Goal: Task Accomplishment & Management: Manage account settings

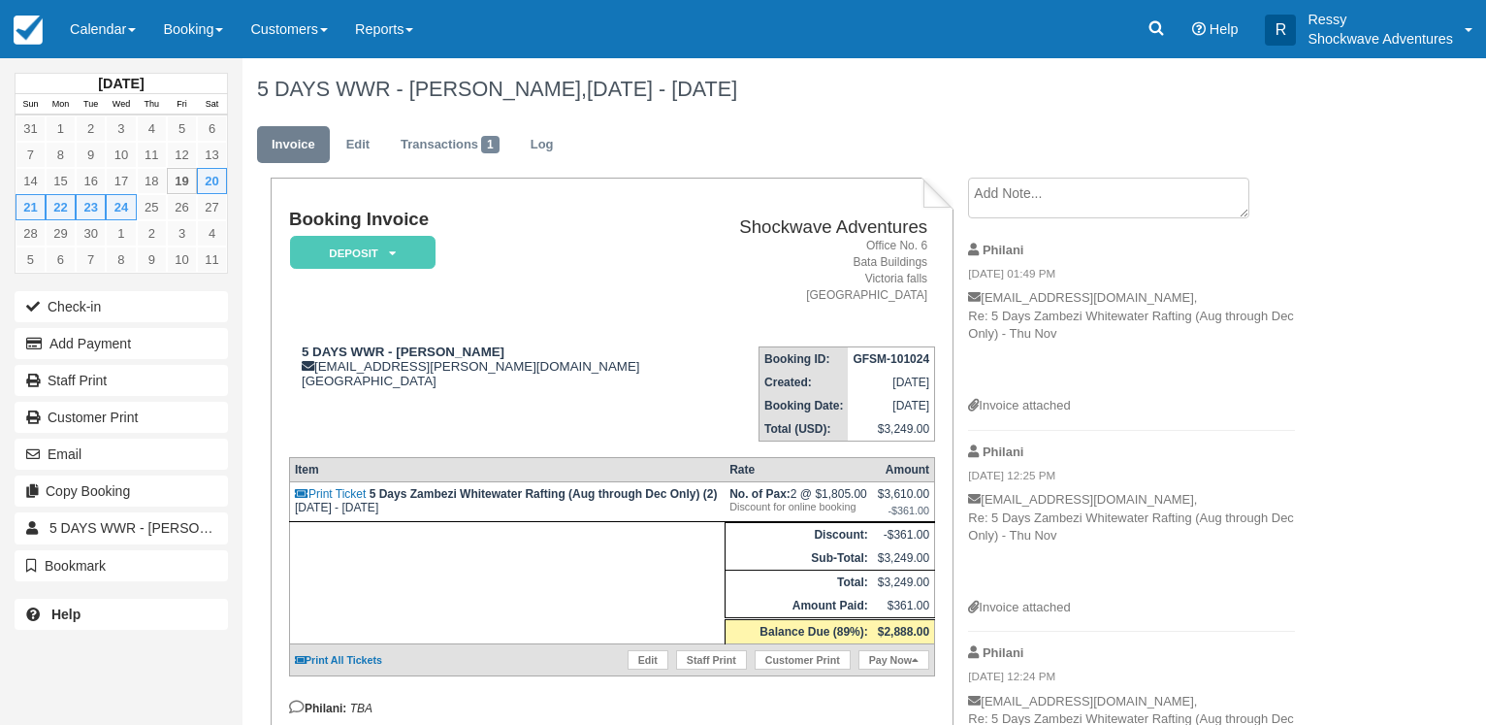
scroll to position [396, 0]
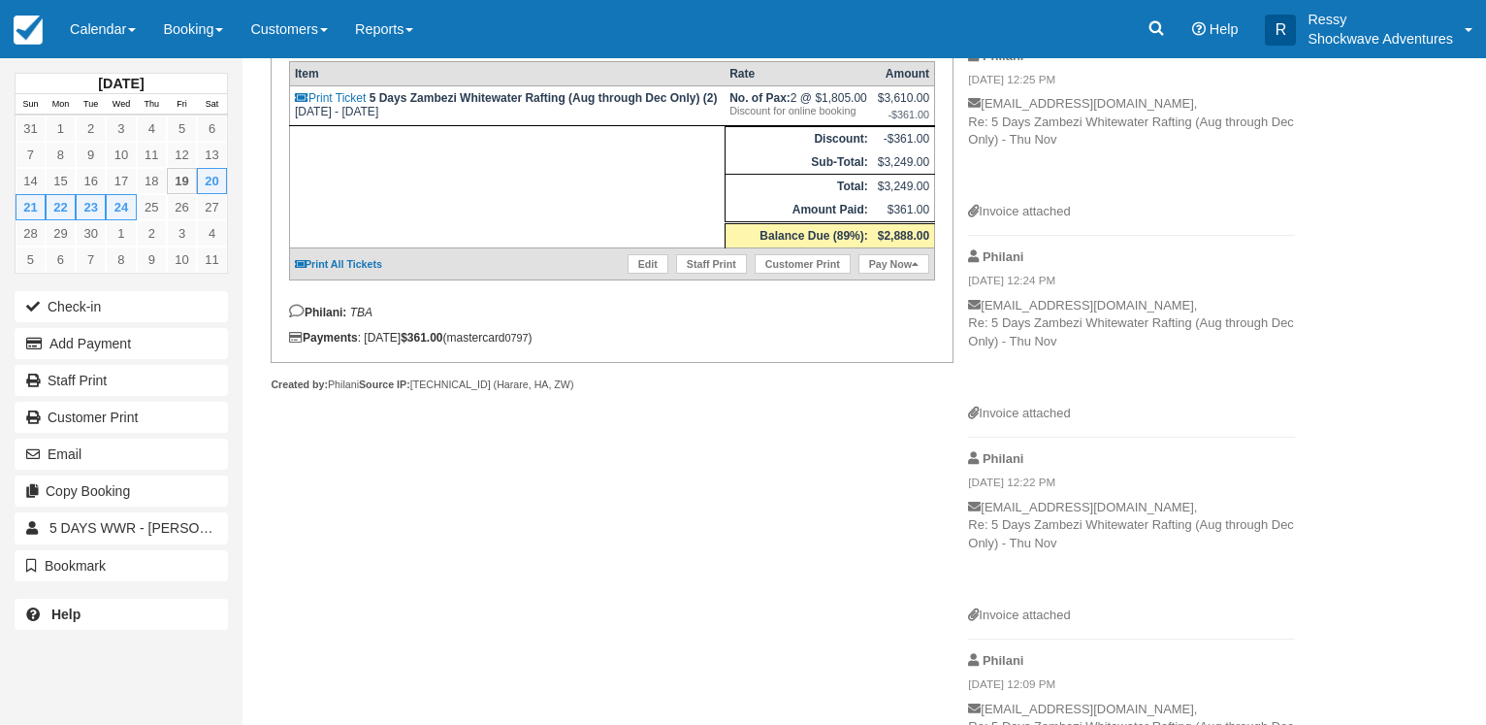
click at [116, 16] on link "Calendar" at bounding box center [102, 29] width 93 height 58
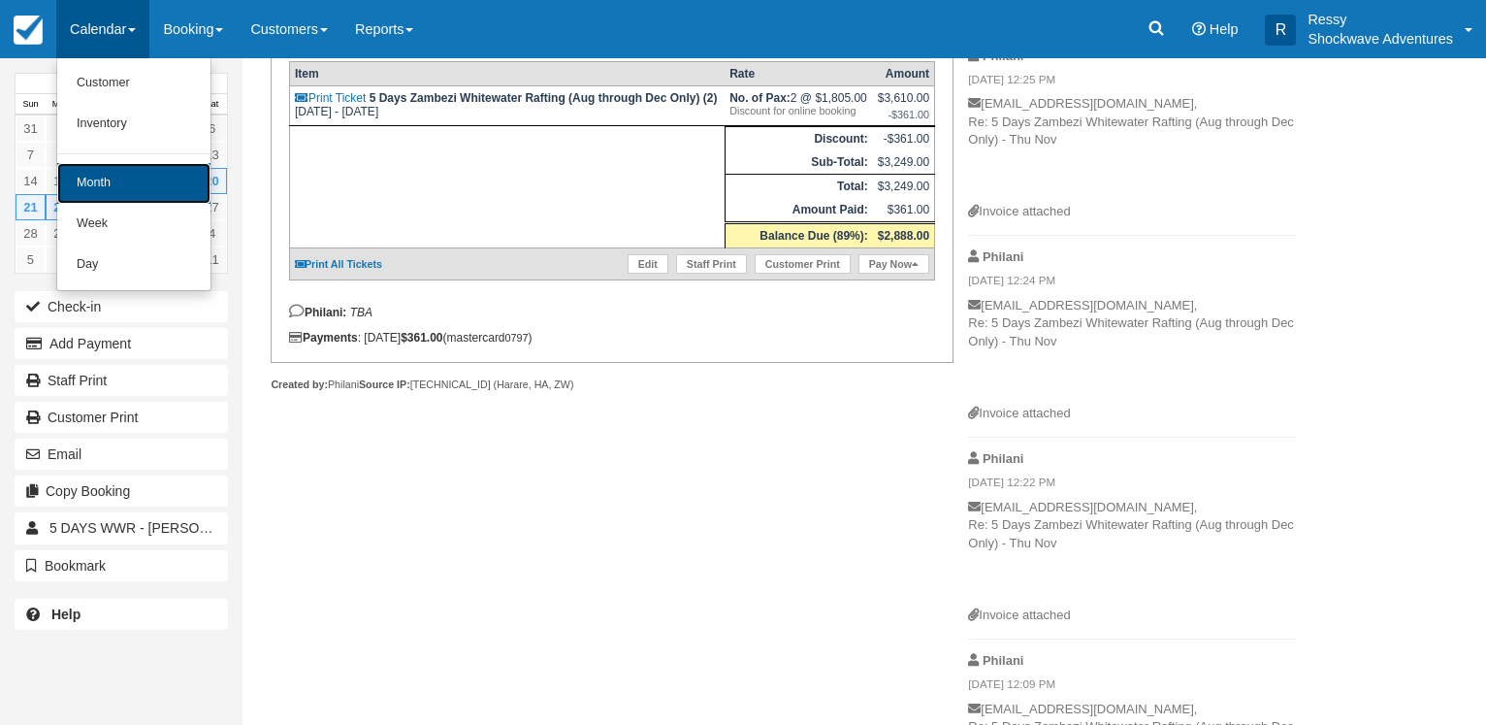
click at [102, 188] on link "Month" at bounding box center [133, 183] width 153 height 41
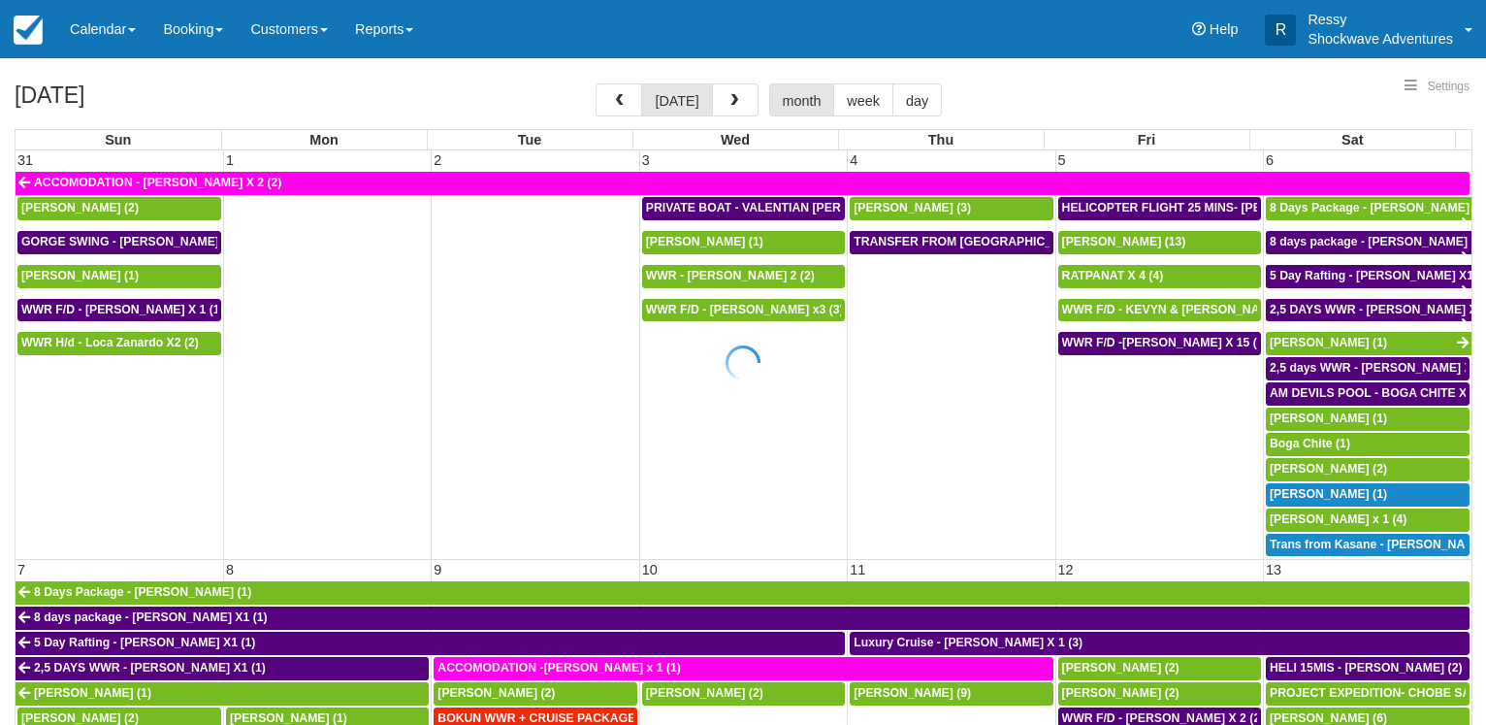
select select
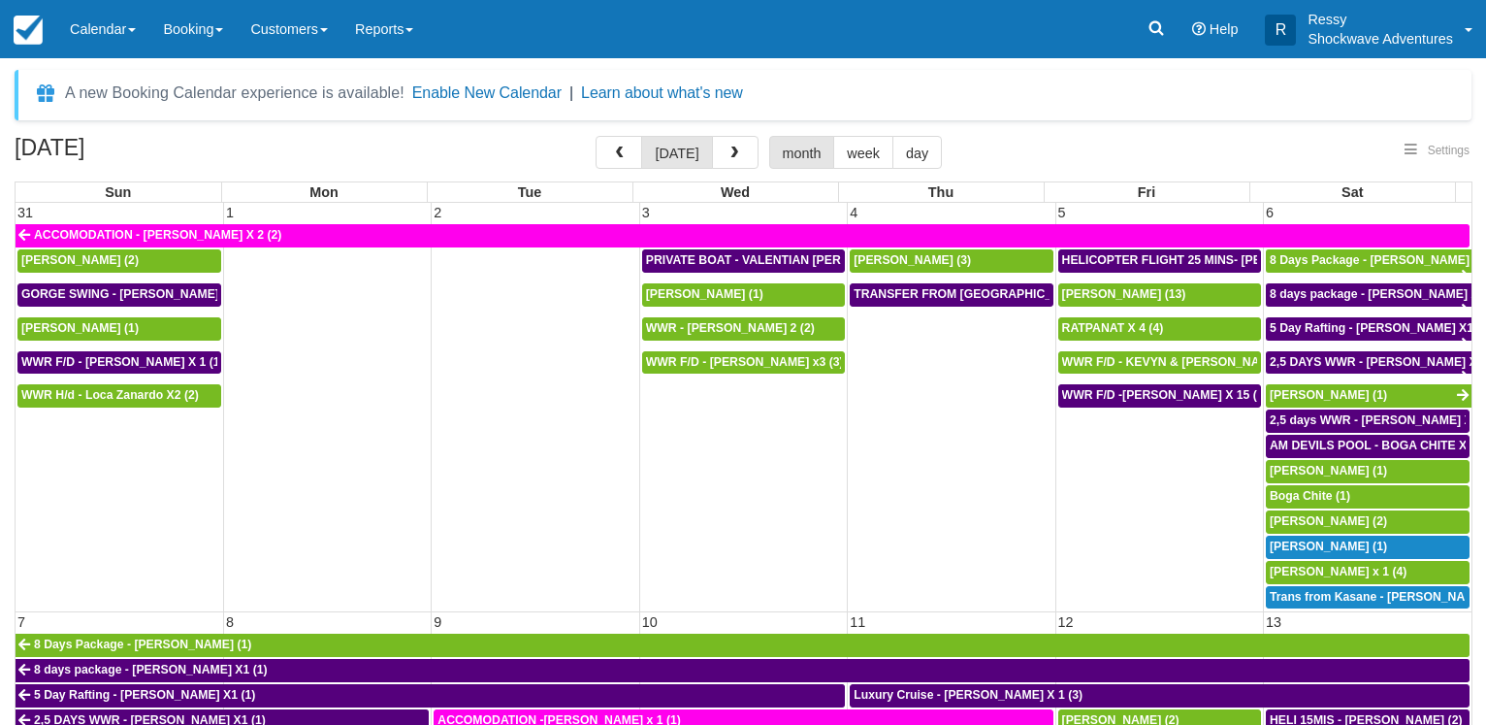
select select
click at [1174, 358] on span "WWR F/D - KEVYN & [PERSON_NAME] 2 (2)" at bounding box center [1185, 362] width 247 height 14
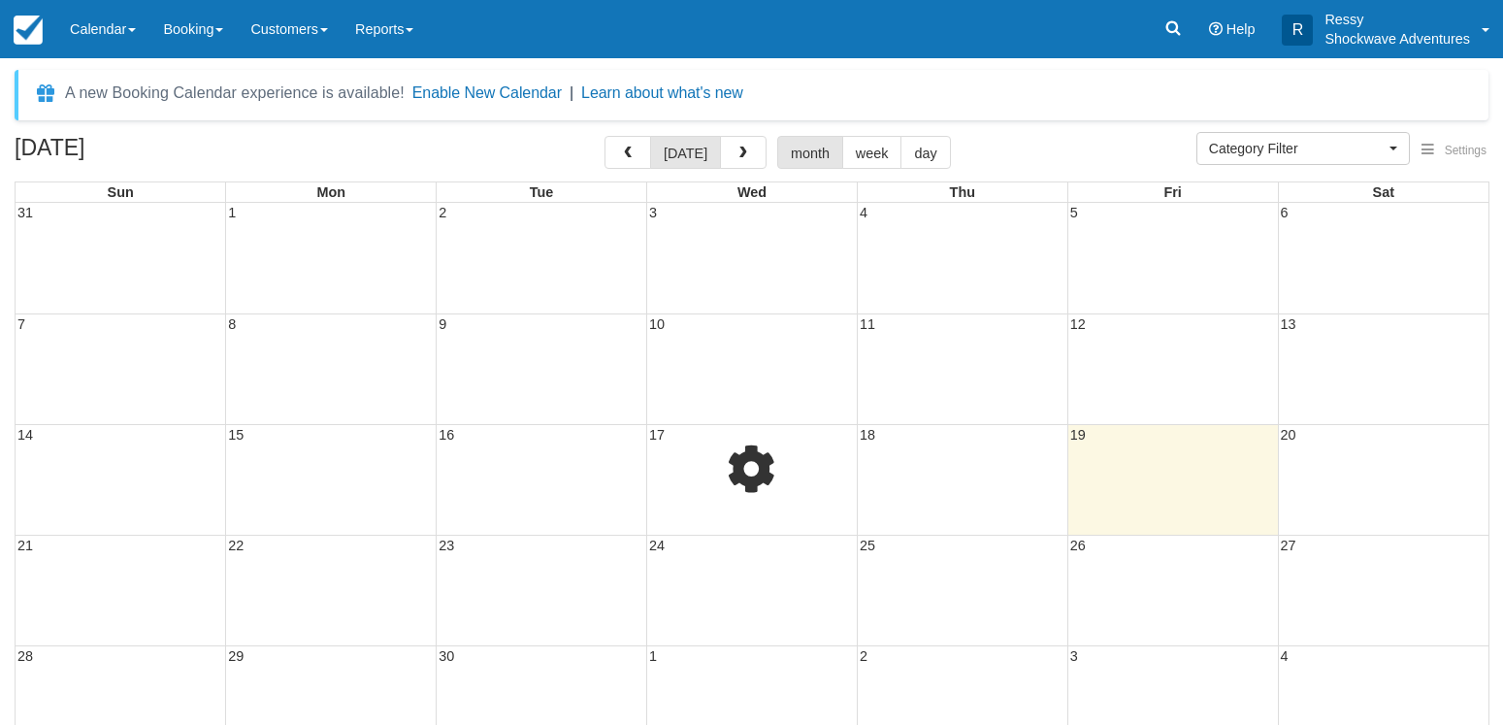
select select
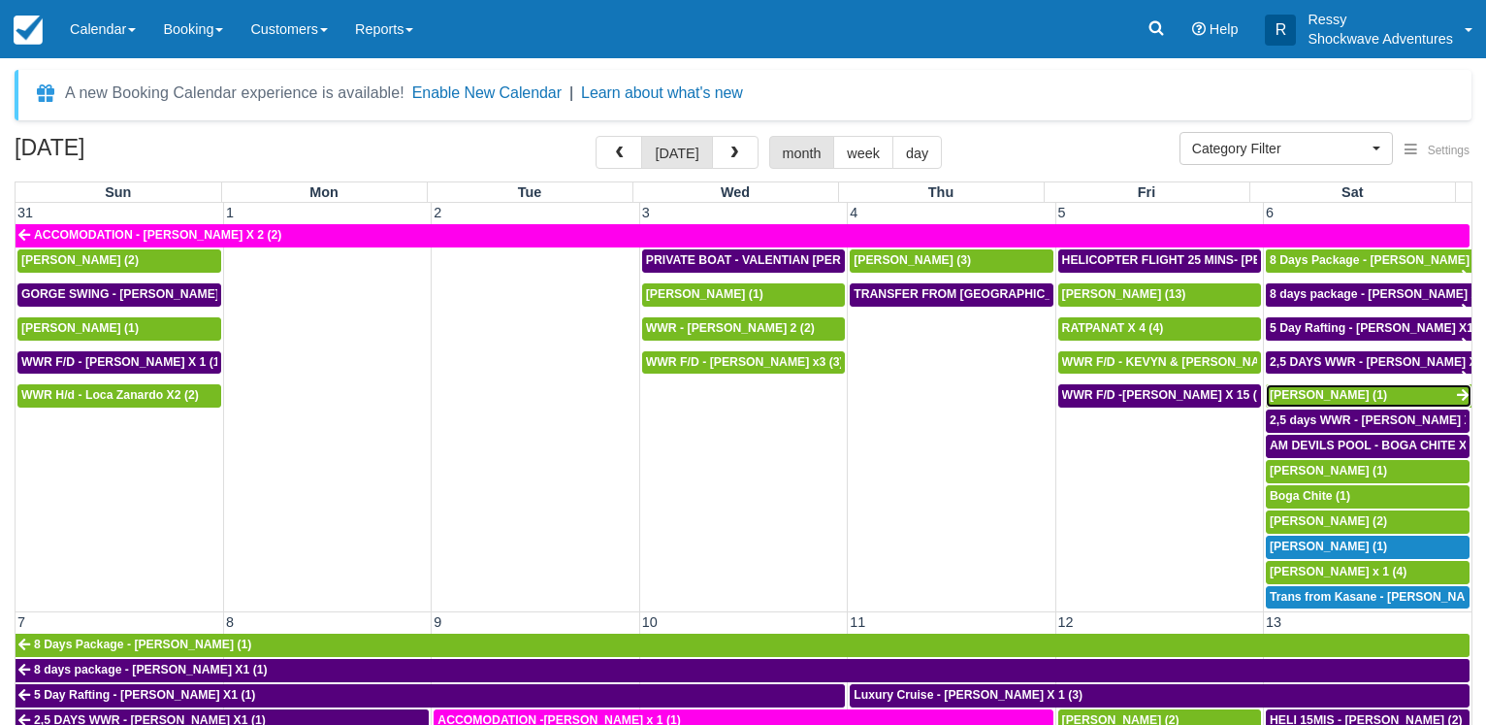
click at [1308, 393] on span "Brian Stainken (1)" at bounding box center [1328, 395] width 117 height 14
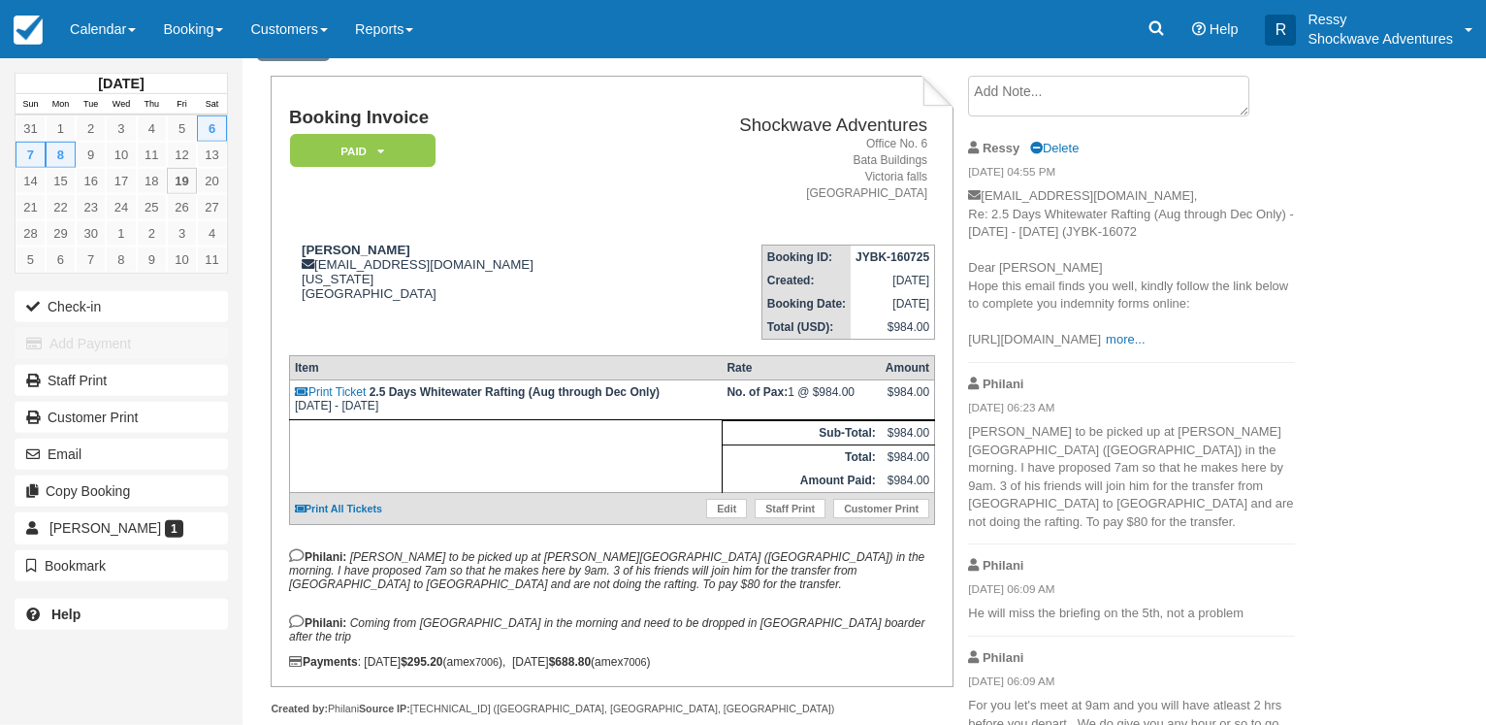
scroll to position [267, 0]
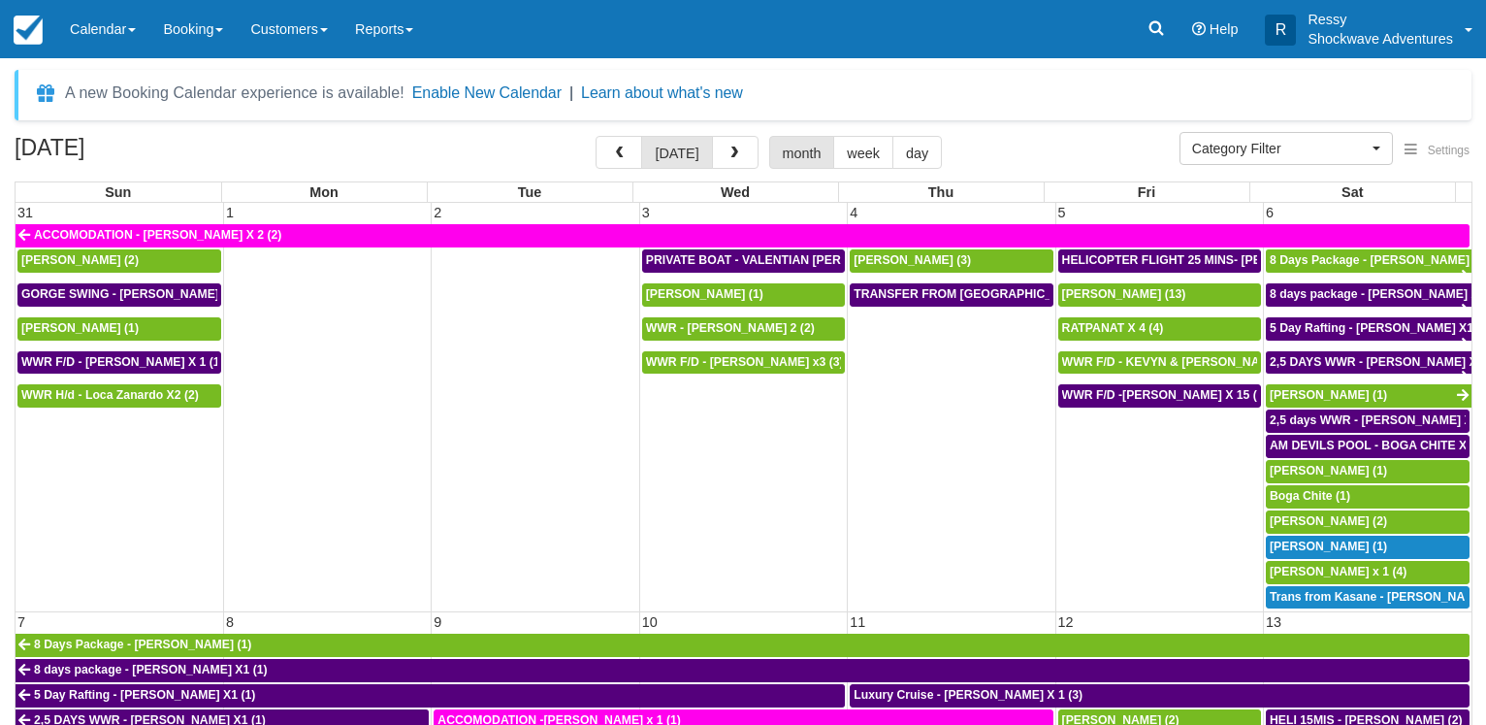
select select
click at [1292, 464] on span "Amy Robinson (1)" at bounding box center [1328, 471] width 117 height 14
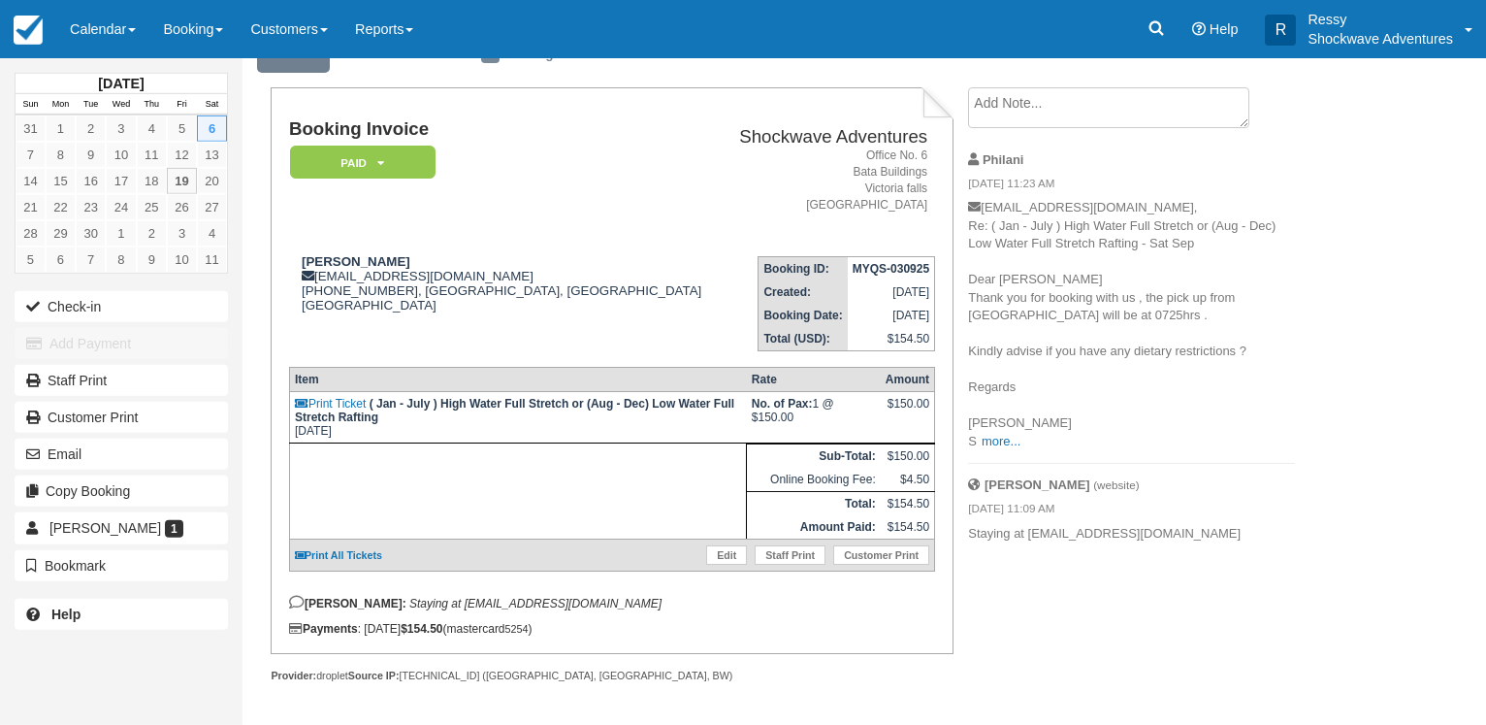
scroll to position [107, 0]
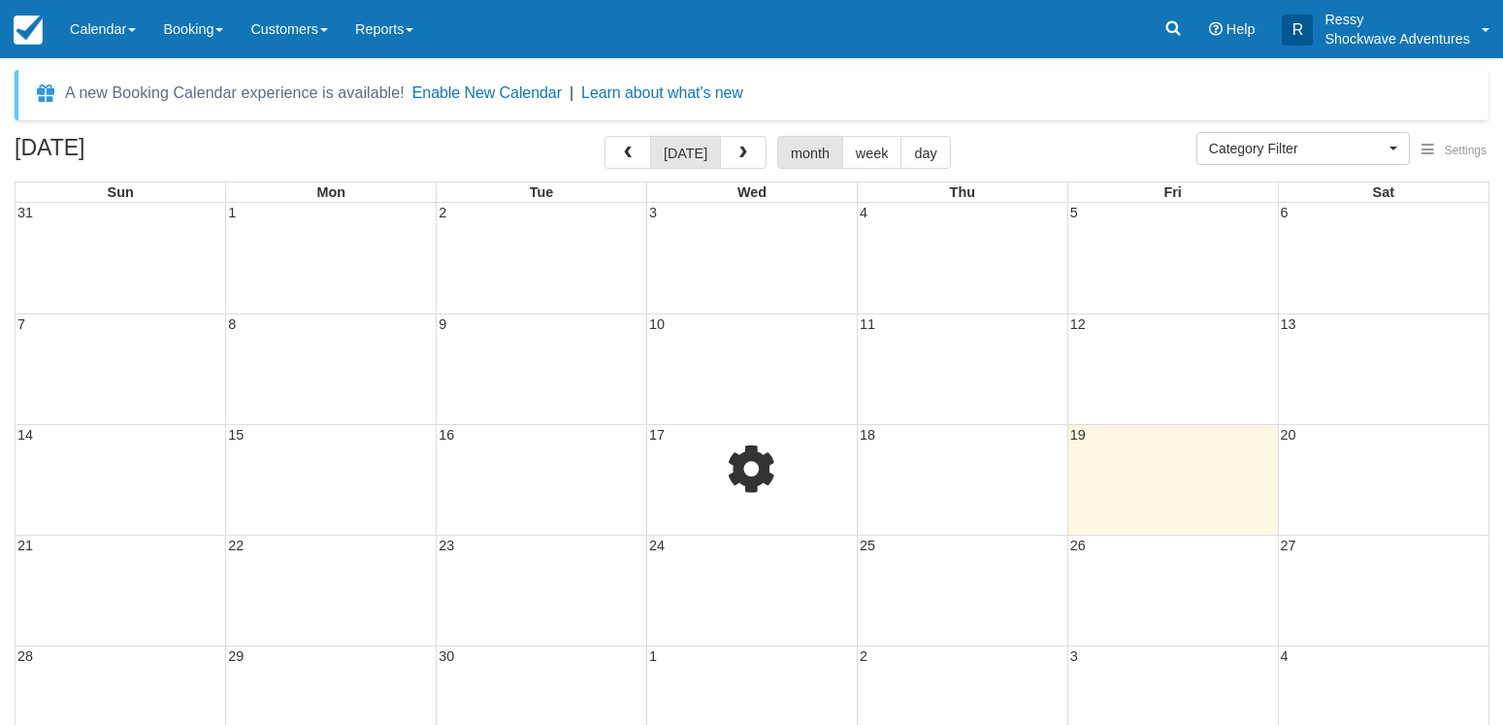
select select
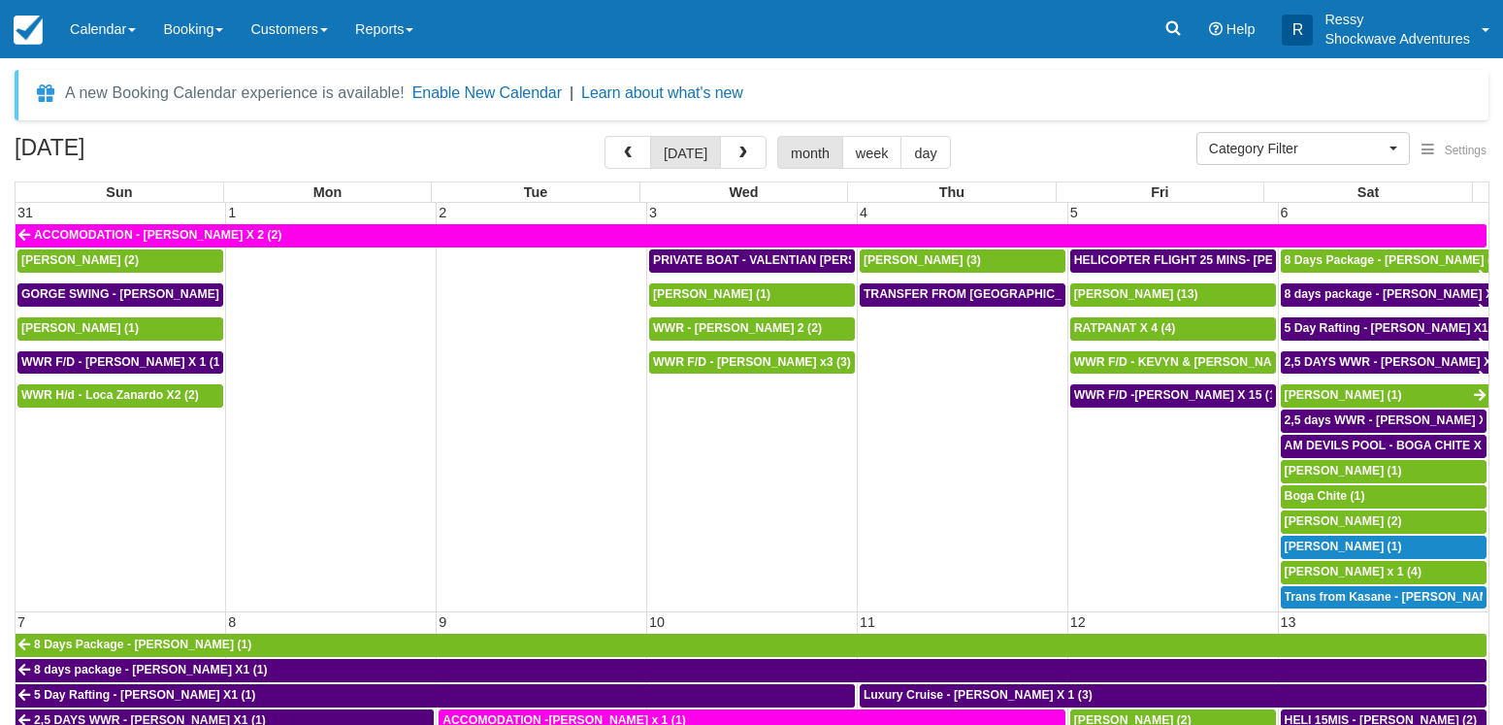
select select
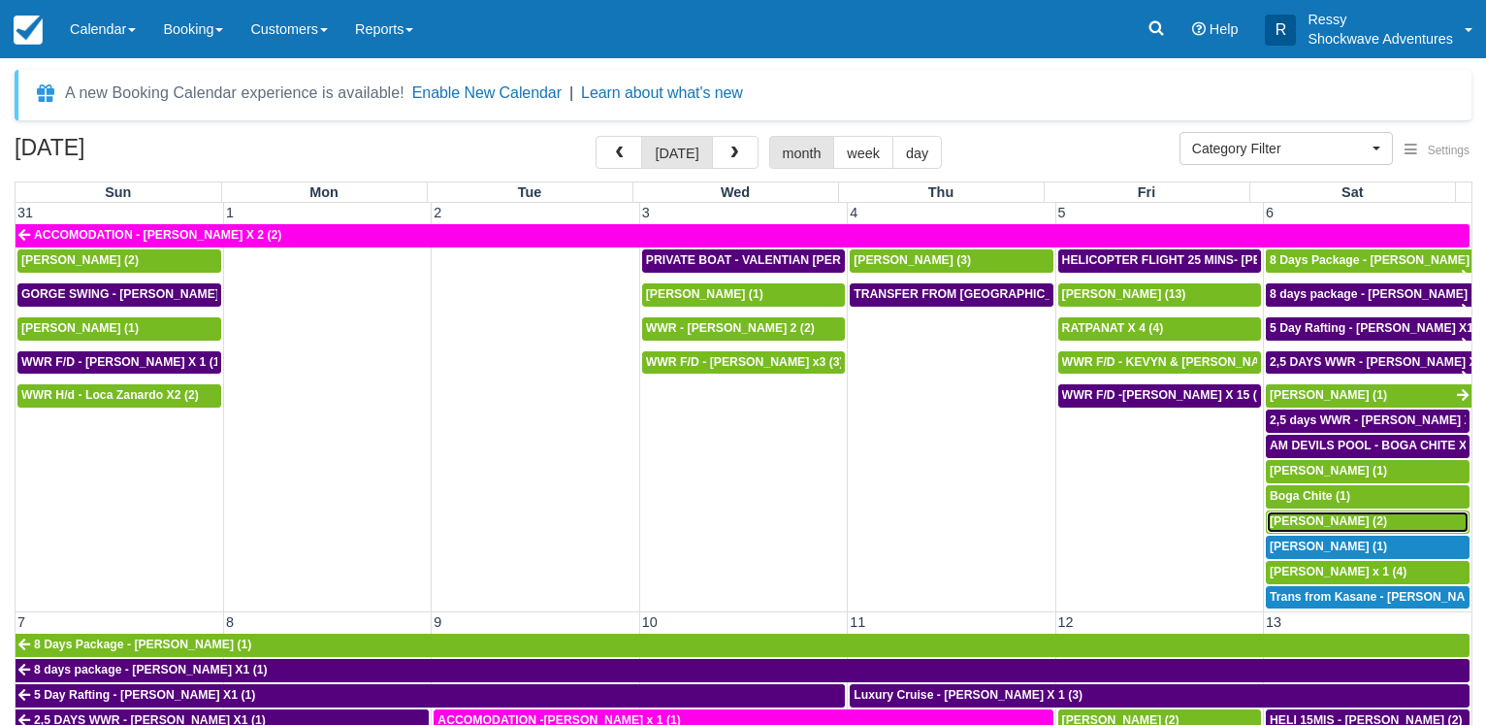
click at [1273, 514] on span "Fabio Vieira Moroz (2)" at bounding box center [1328, 521] width 117 height 14
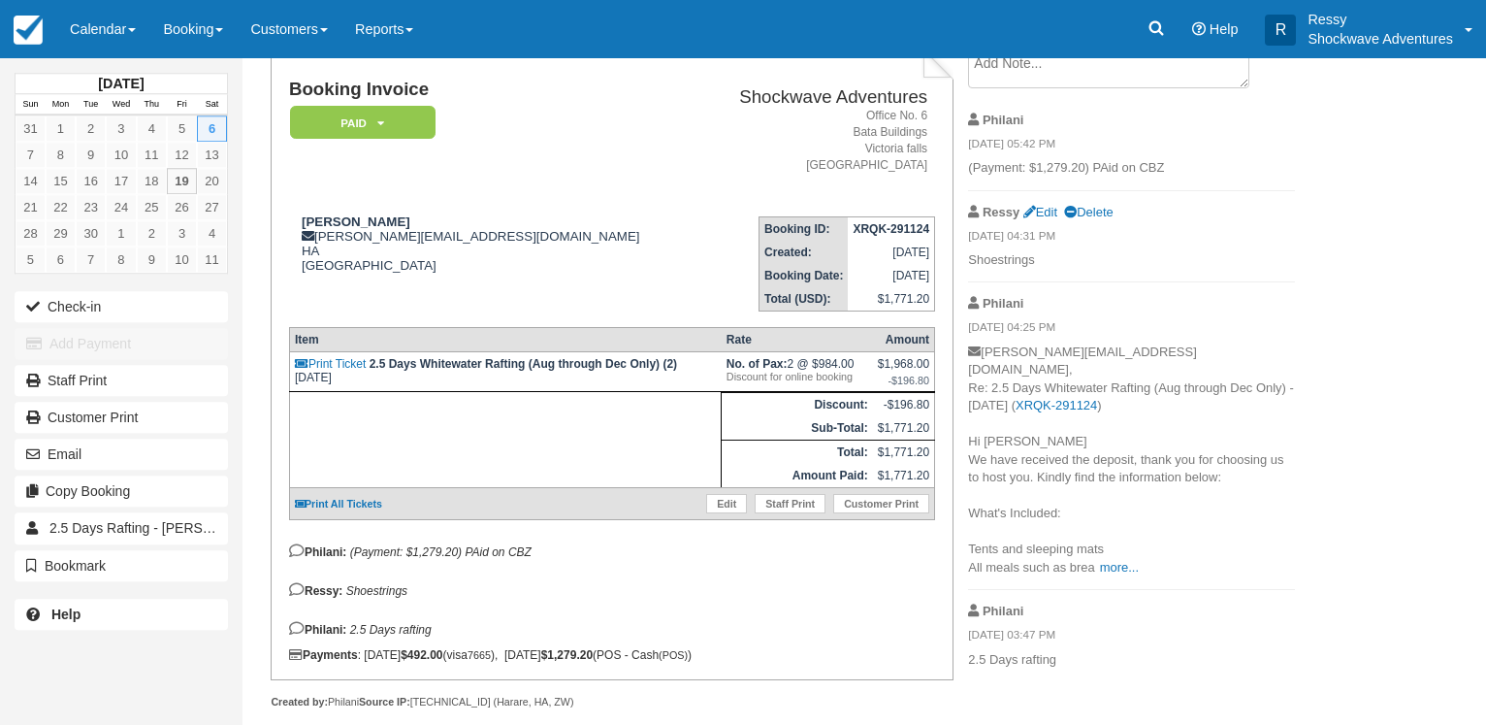
scroll to position [173, 0]
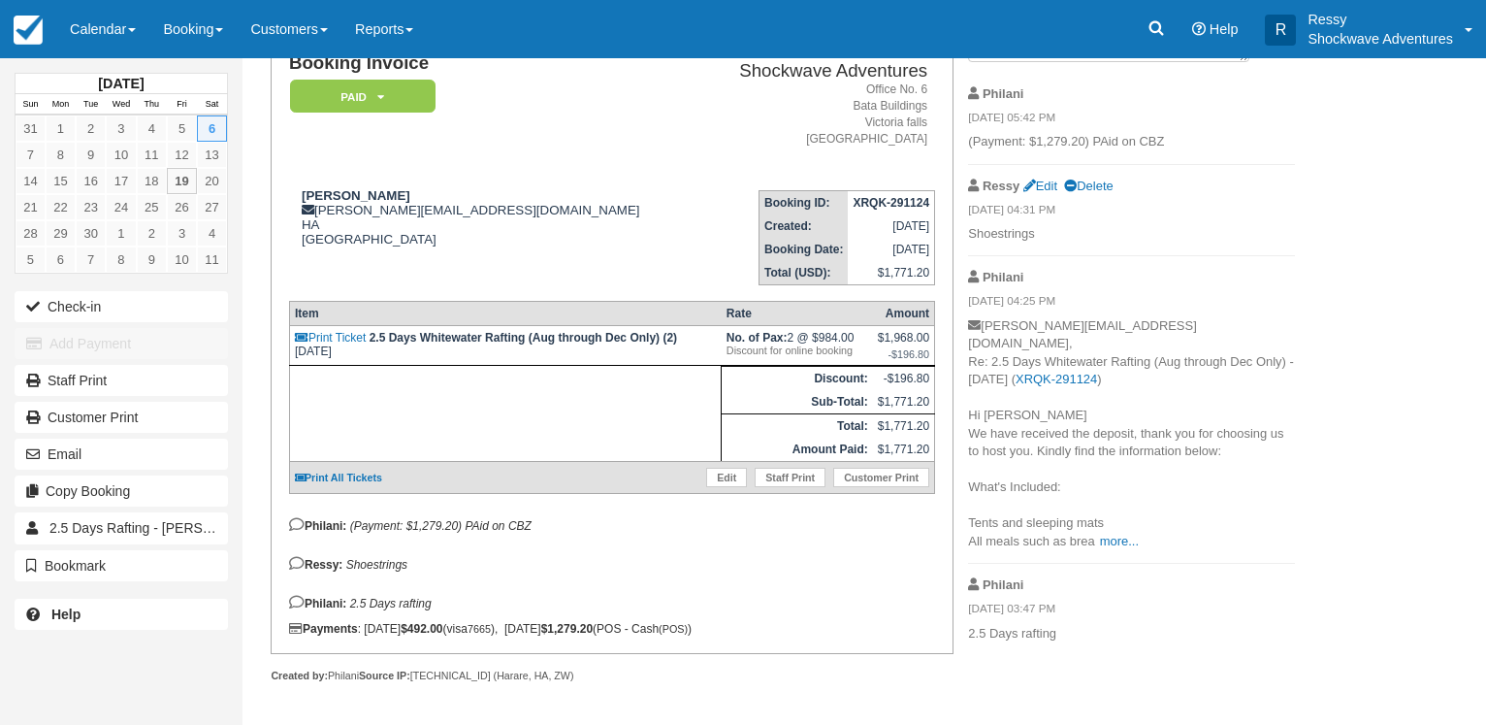
drag, startPoint x: 300, startPoint y: 174, endPoint x: 436, endPoint y: 171, distance: 135.9
click at [439, 188] on div "[PERSON_NAME] Moroz [EMAIL_ADDRESS][PERSON_NAME][DOMAIN_NAME] HA [GEOGRAPHIC_DA…" at bounding box center [493, 217] width 408 height 58
copy strong "[PERSON_NAME]"
drag, startPoint x: 318, startPoint y: 192, endPoint x: 471, endPoint y: 194, distance: 152.3
click at [471, 194] on div "Fabio Vieira Moroz fabio.moroz@gmail.com HA Zimbabwe" at bounding box center [493, 217] width 408 height 58
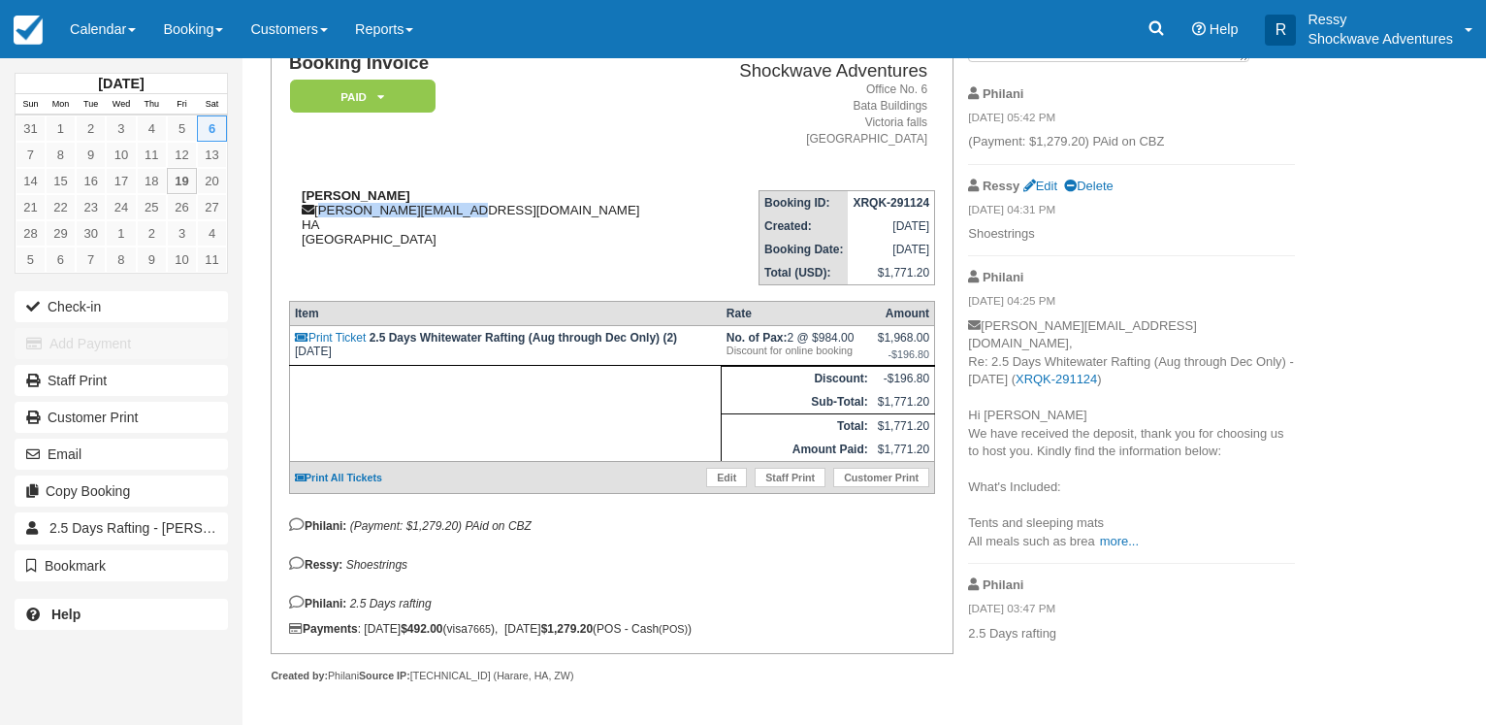
copy div "fabio.moroz@gmail.com"
click at [1102, 666] on div "Booking Invoice Paid   Pending Reserved Deposit Waiting Cancelled NO LONGER COM…" at bounding box center [776, 372] width 1067 height 703
click at [1089, 677] on div "Booking Invoice Paid   Pending Reserved Deposit Waiting Cancelled NO LONGER COM…" at bounding box center [776, 372] width 1067 height 703
click at [106, 20] on link "Calendar" at bounding box center [102, 29] width 93 height 58
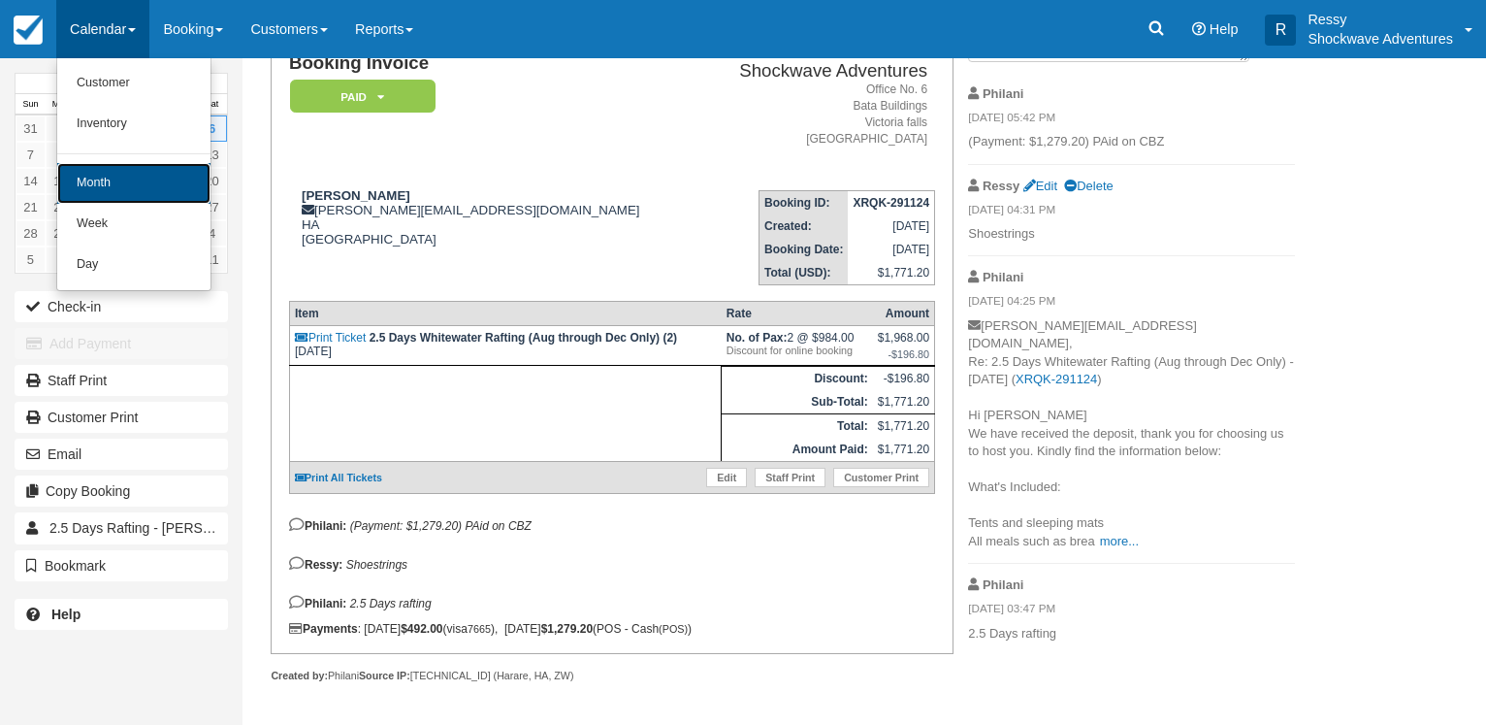
click at [137, 178] on link "Month" at bounding box center [133, 183] width 153 height 41
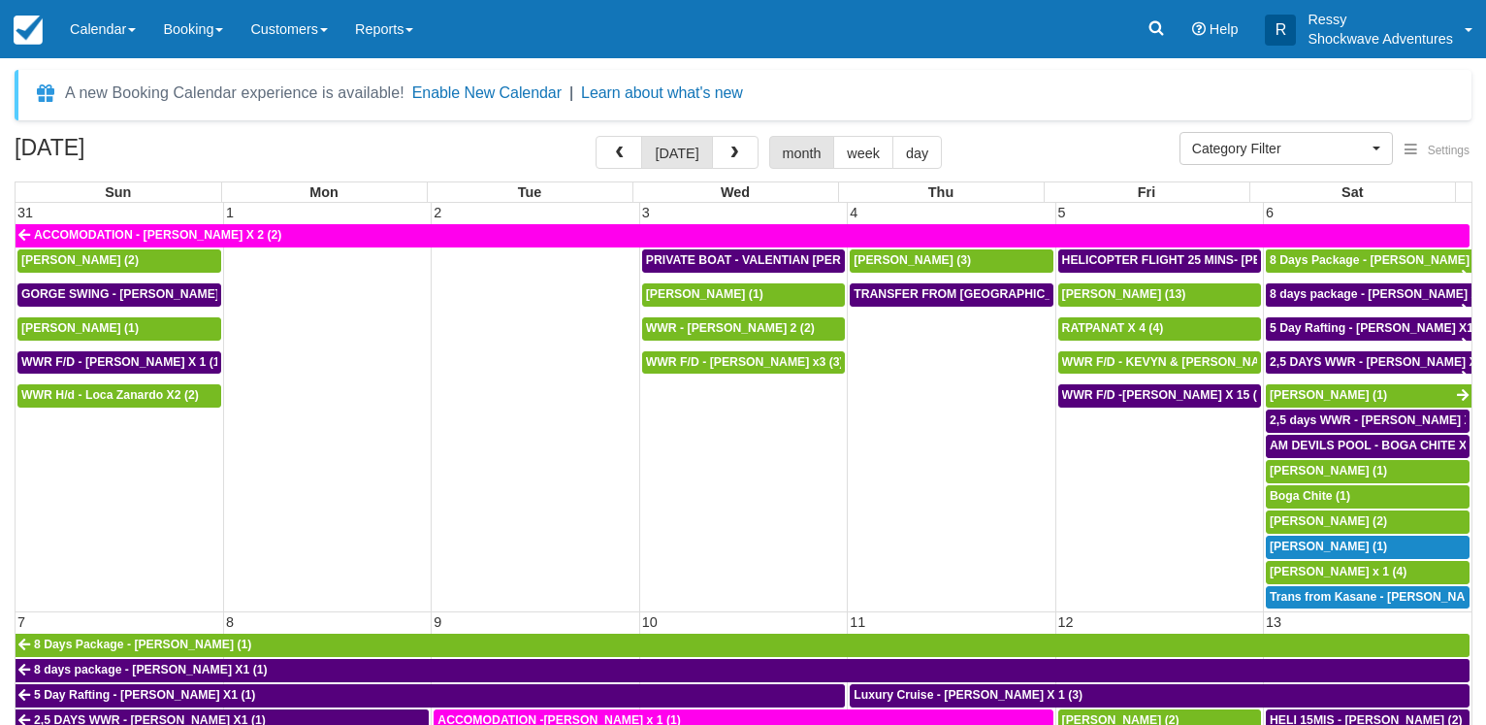
select select
click at [1284, 565] on span "[PERSON_NAME] x 1 (4)" at bounding box center [1338, 572] width 137 height 14
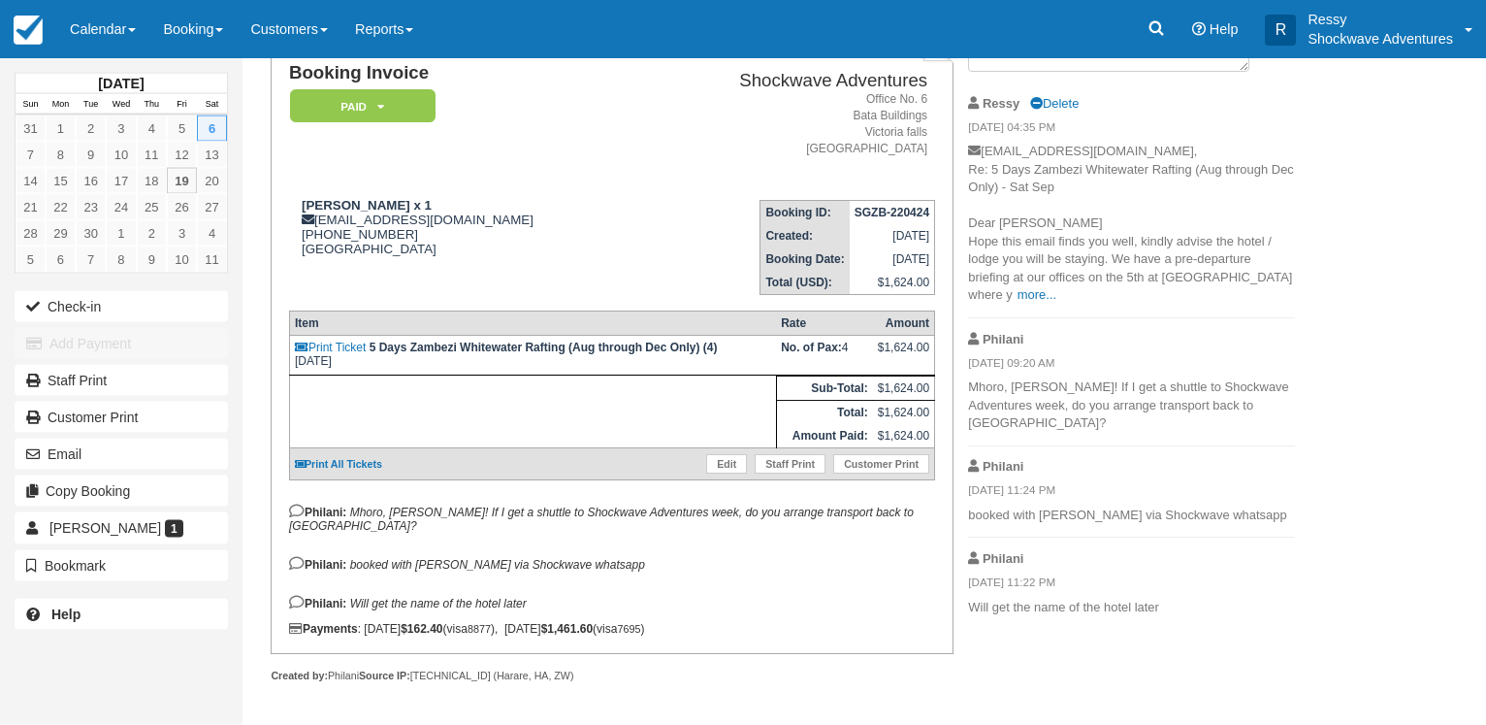
scroll to position [163, 0]
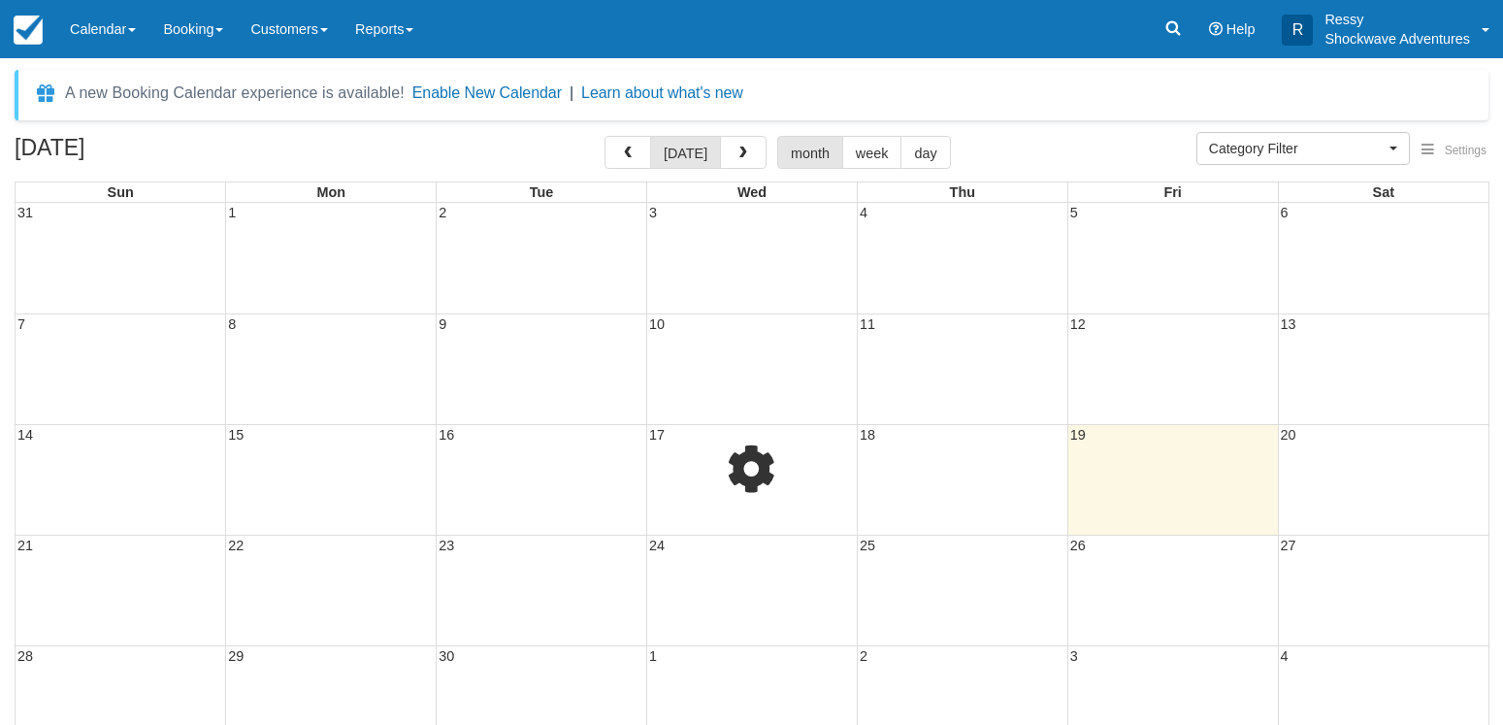
select select
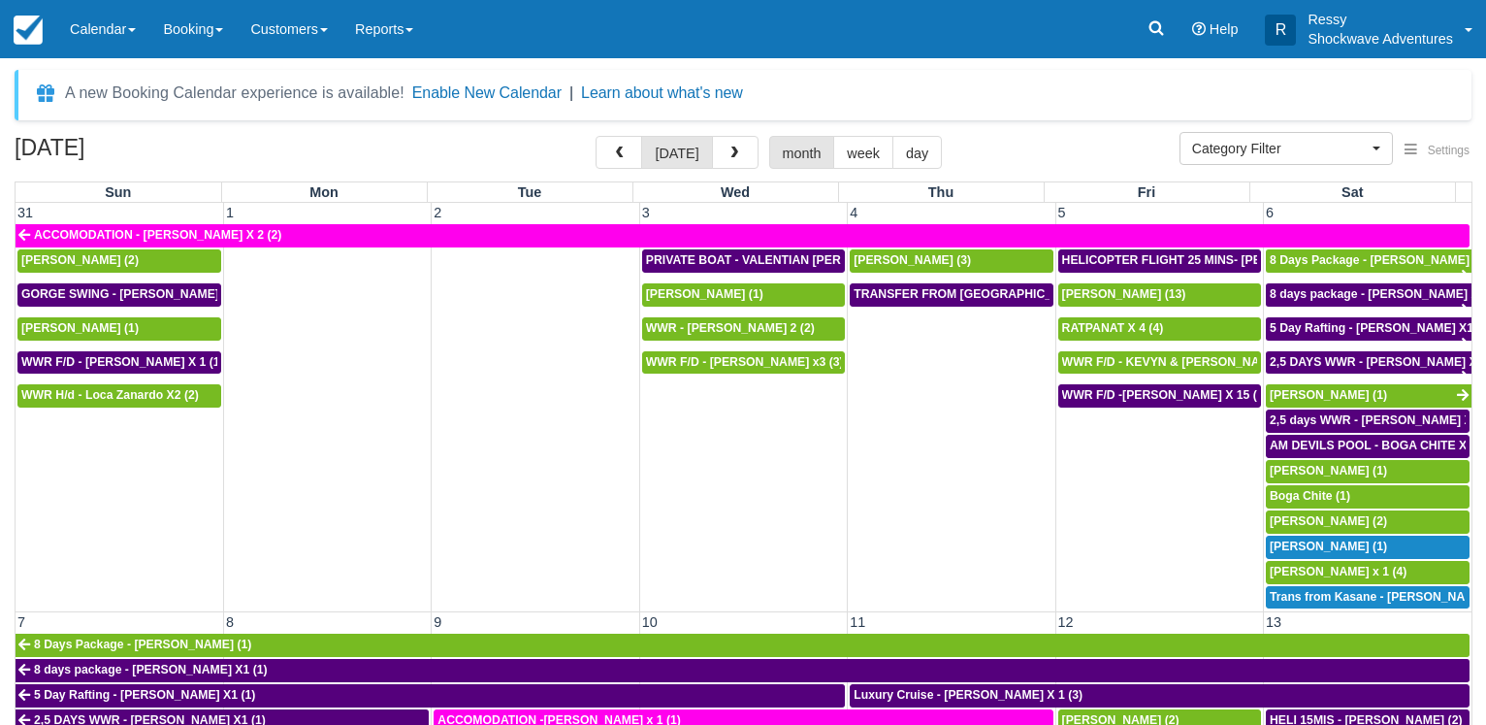
scroll to position [373, 0]
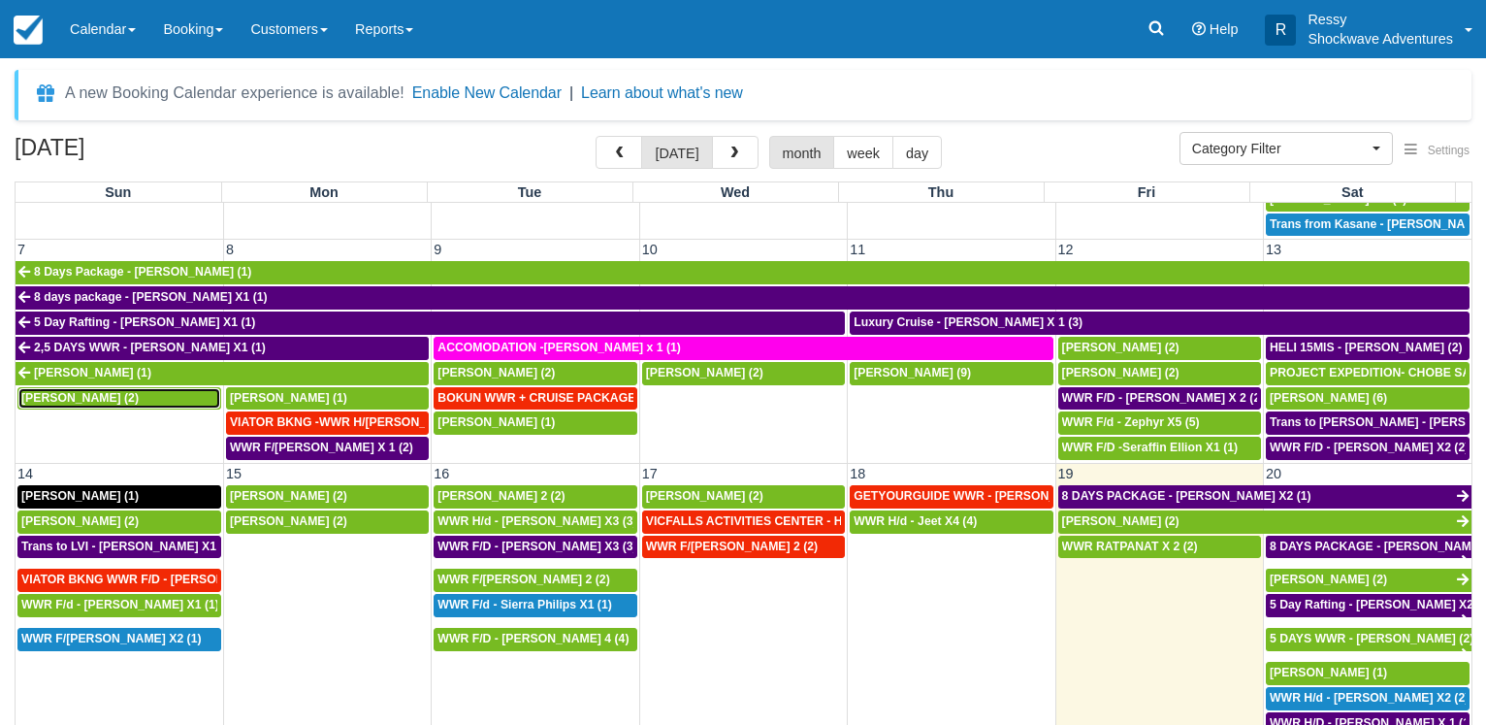
click at [86, 391] on span "Kathleen Burkhardt (2)" at bounding box center [79, 398] width 117 height 14
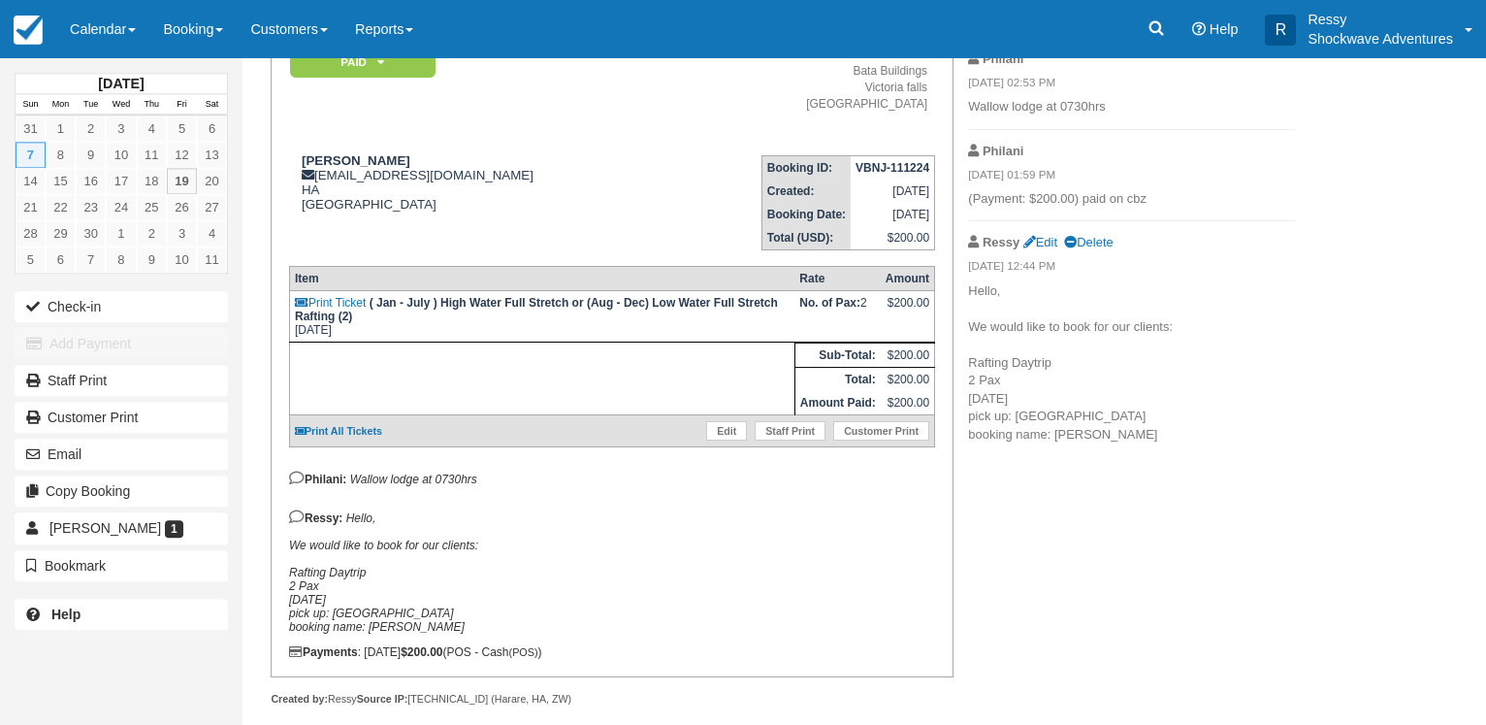
scroll to position [198, 0]
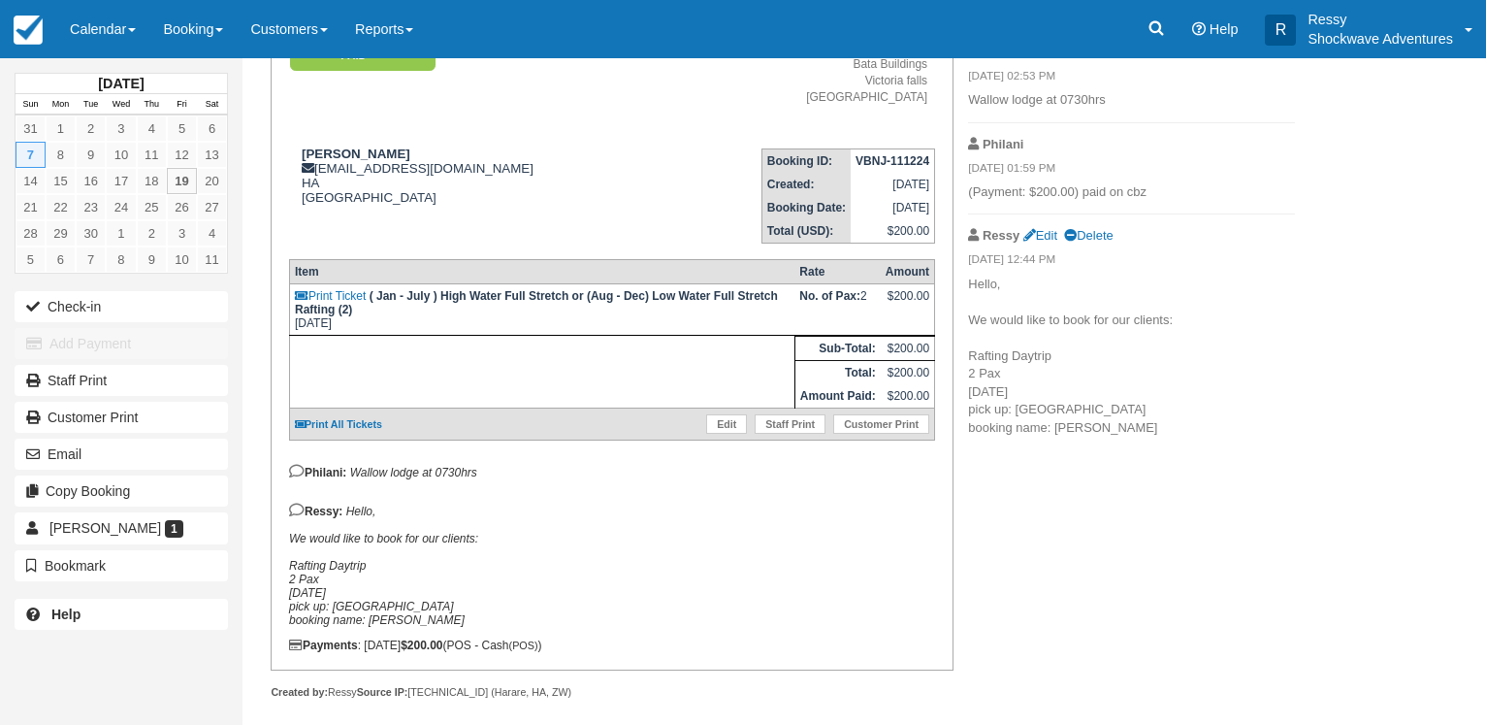
click at [1107, 516] on div "Booking Invoice Paid   Pending Reserved Deposit Waiting Cancelled Void NO LONGE…" at bounding box center [776, 361] width 1067 height 762
click at [1043, 518] on div "Booking Invoice Paid   Pending Reserved Deposit Waiting Cancelled Void NO LONGE…" at bounding box center [776, 361] width 1067 height 762
click at [1094, 697] on div "Booking Invoice Paid   Pending Reserved Deposit Waiting Cancelled Void NO LONGE…" at bounding box center [776, 361] width 1067 height 762
click at [98, 32] on link "Calendar" at bounding box center [102, 29] width 93 height 58
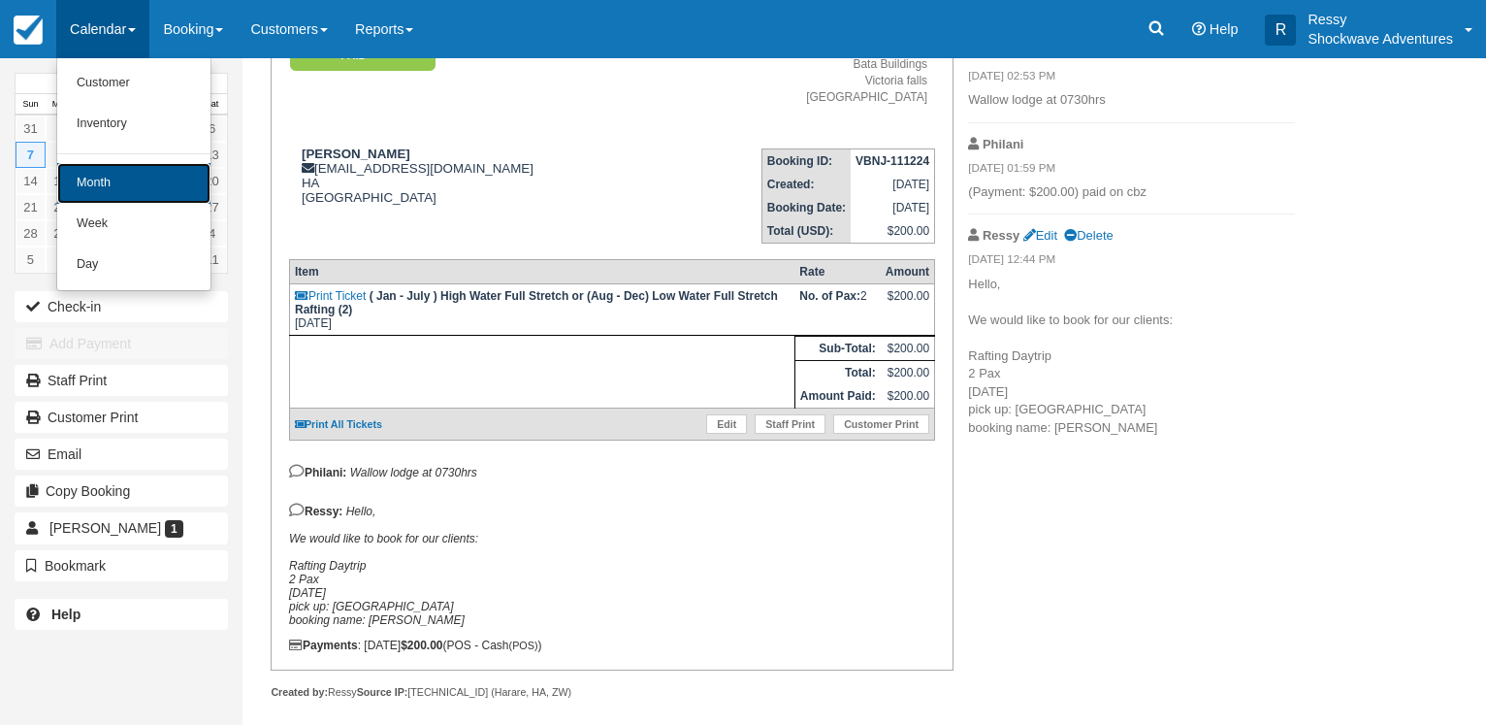
click at [125, 185] on link "Month" at bounding box center [133, 183] width 153 height 41
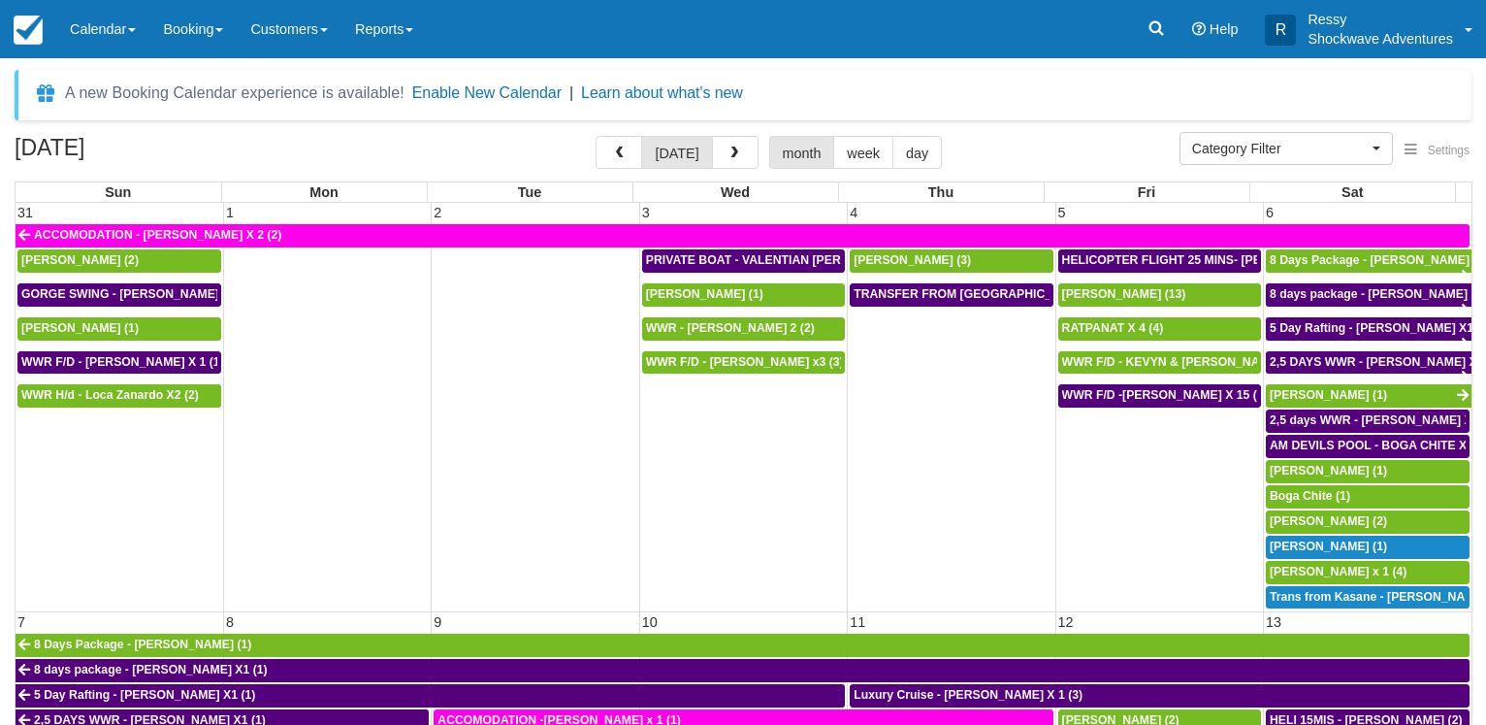
select select
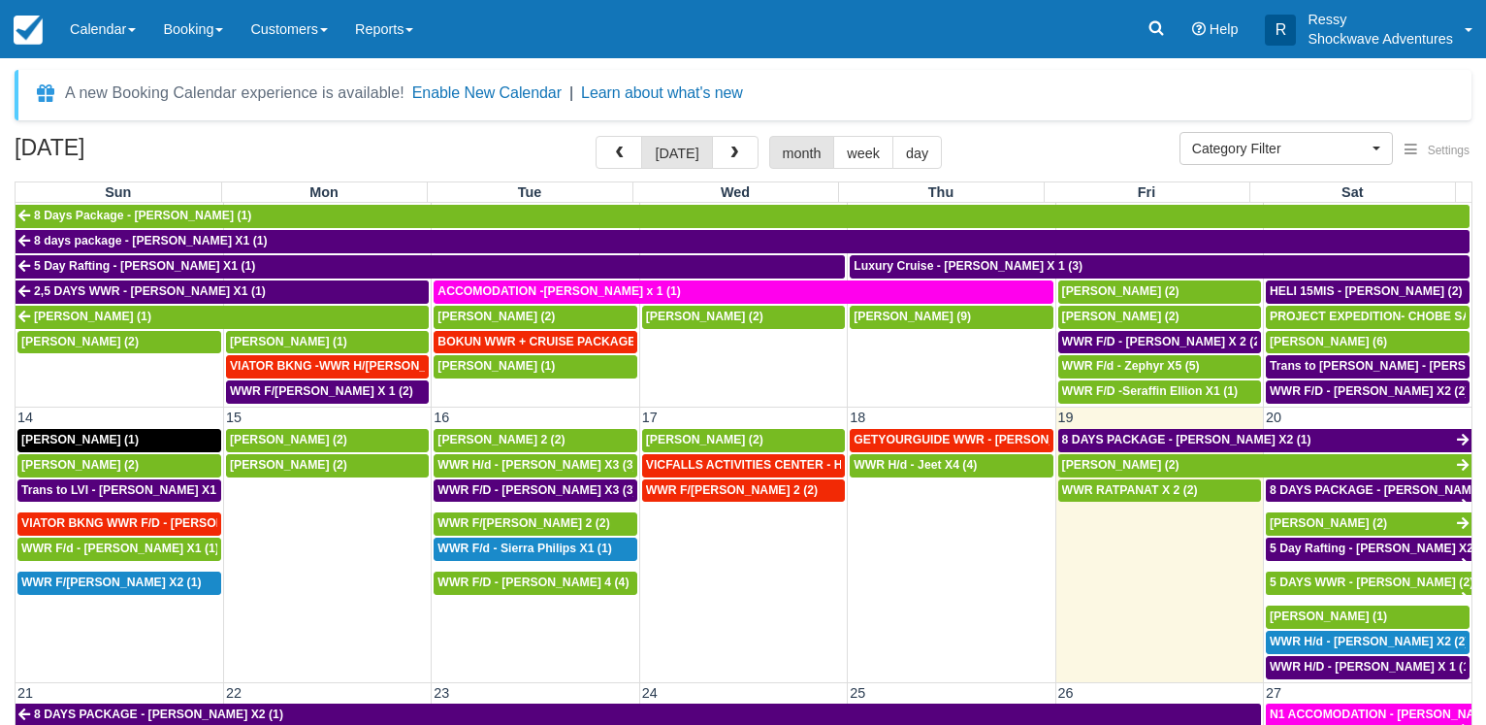
scroll to position [466, 0]
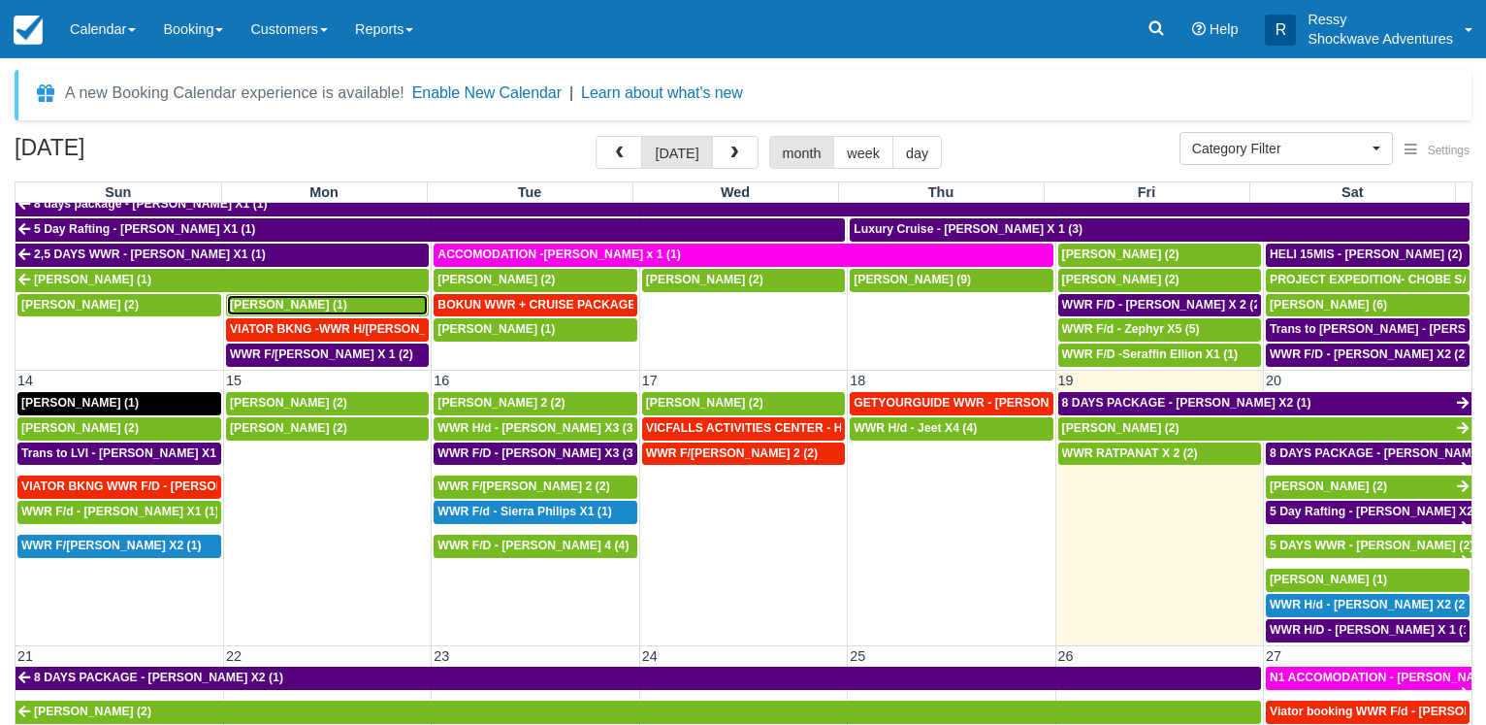
click at [283, 300] on span "Rodney Carabott (1)" at bounding box center [288, 305] width 117 height 14
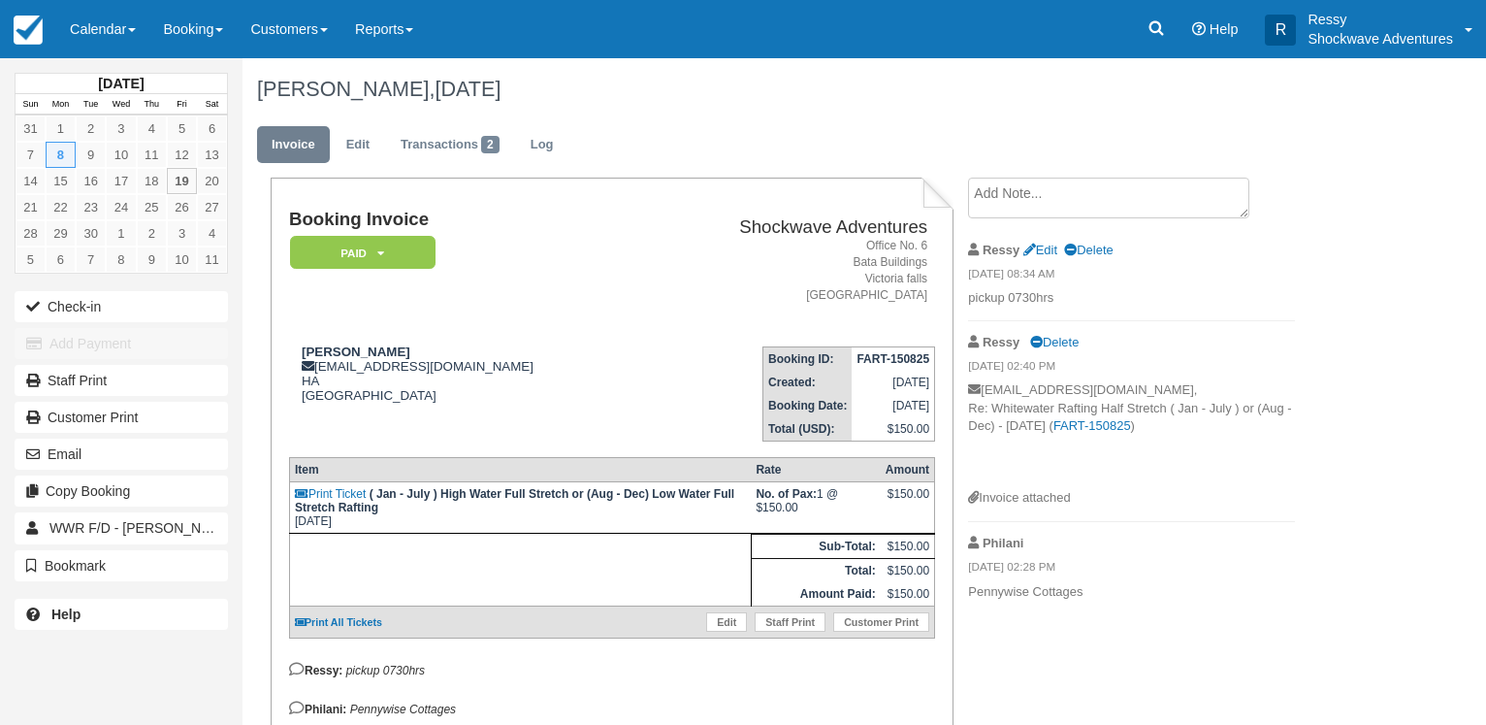
scroll to position [123, 0]
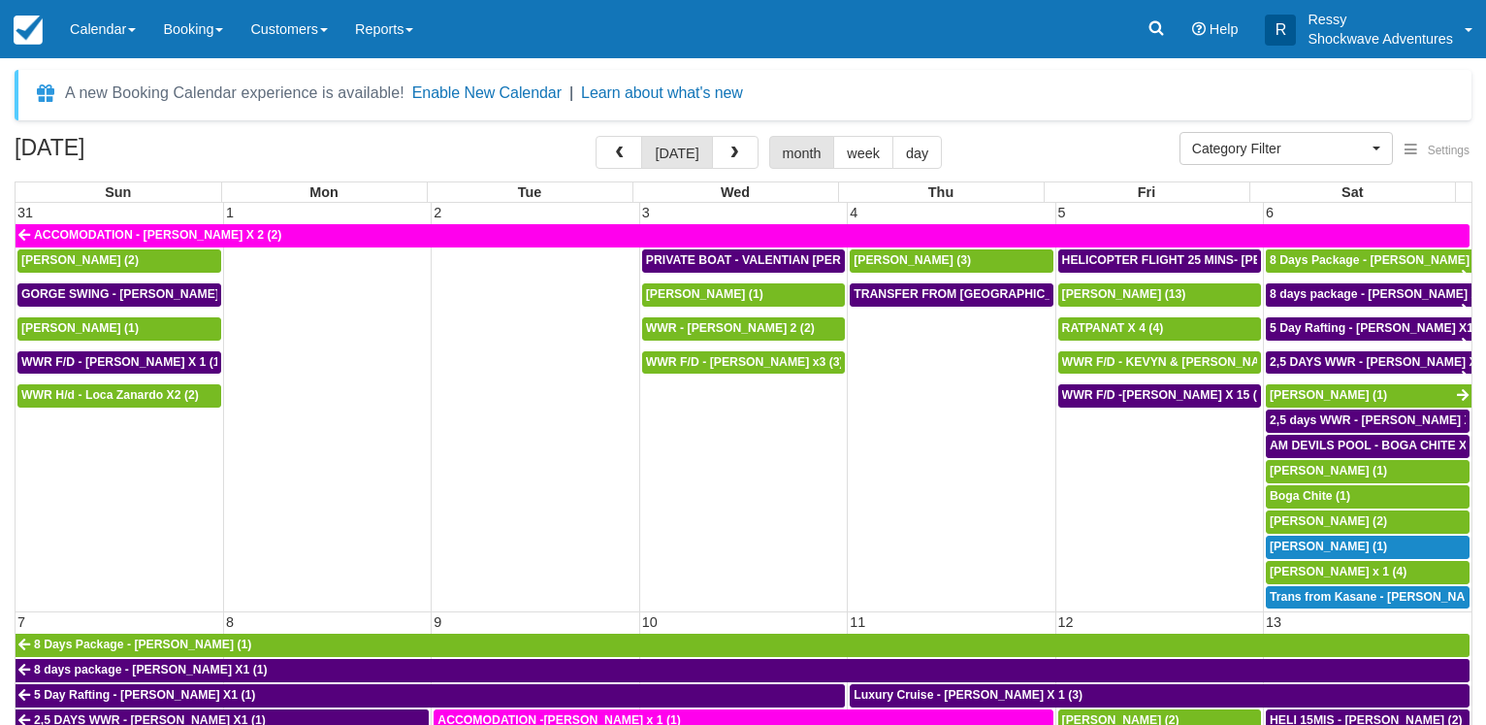
select select
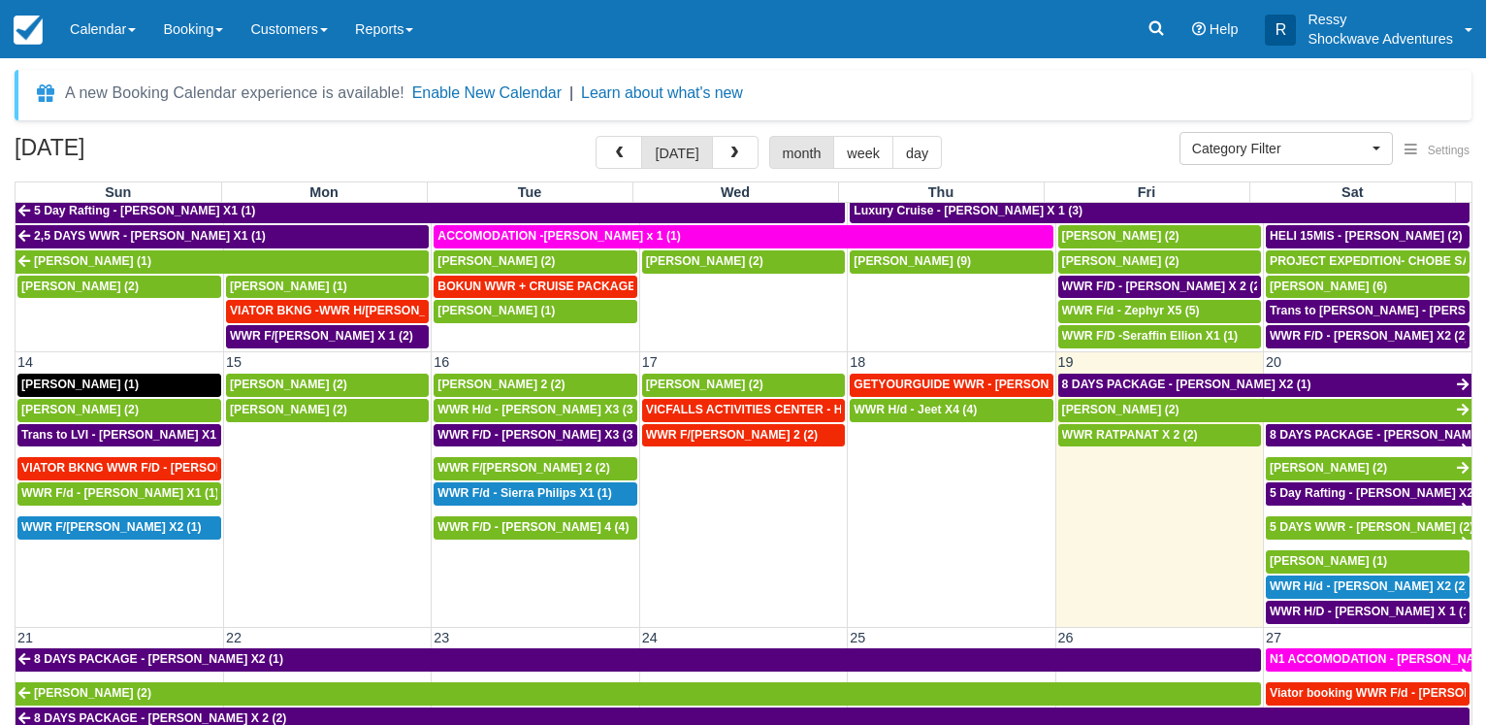
scroll to position [391, 0]
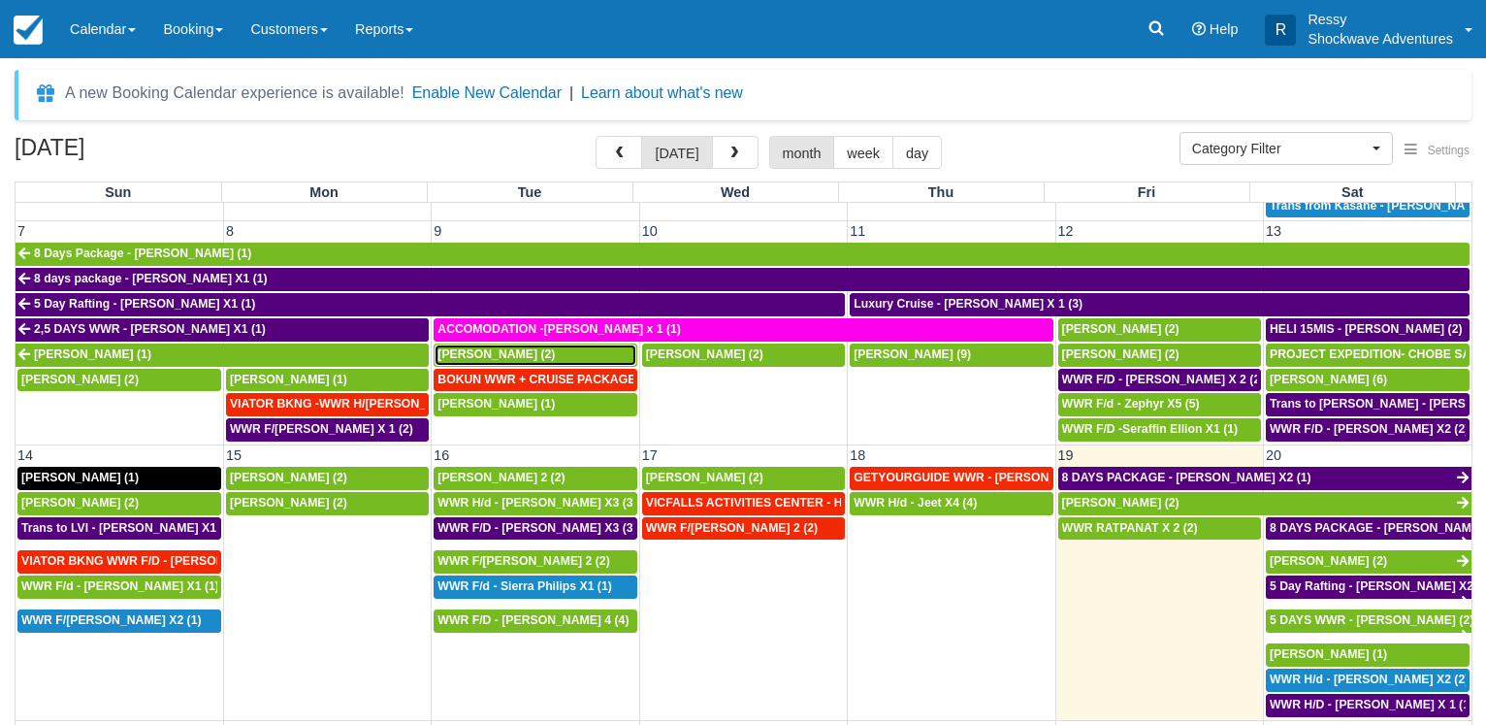
click at [506, 347] on span "Angus Filsell (2)" at bounding box center [496, 354] width 117 height 14
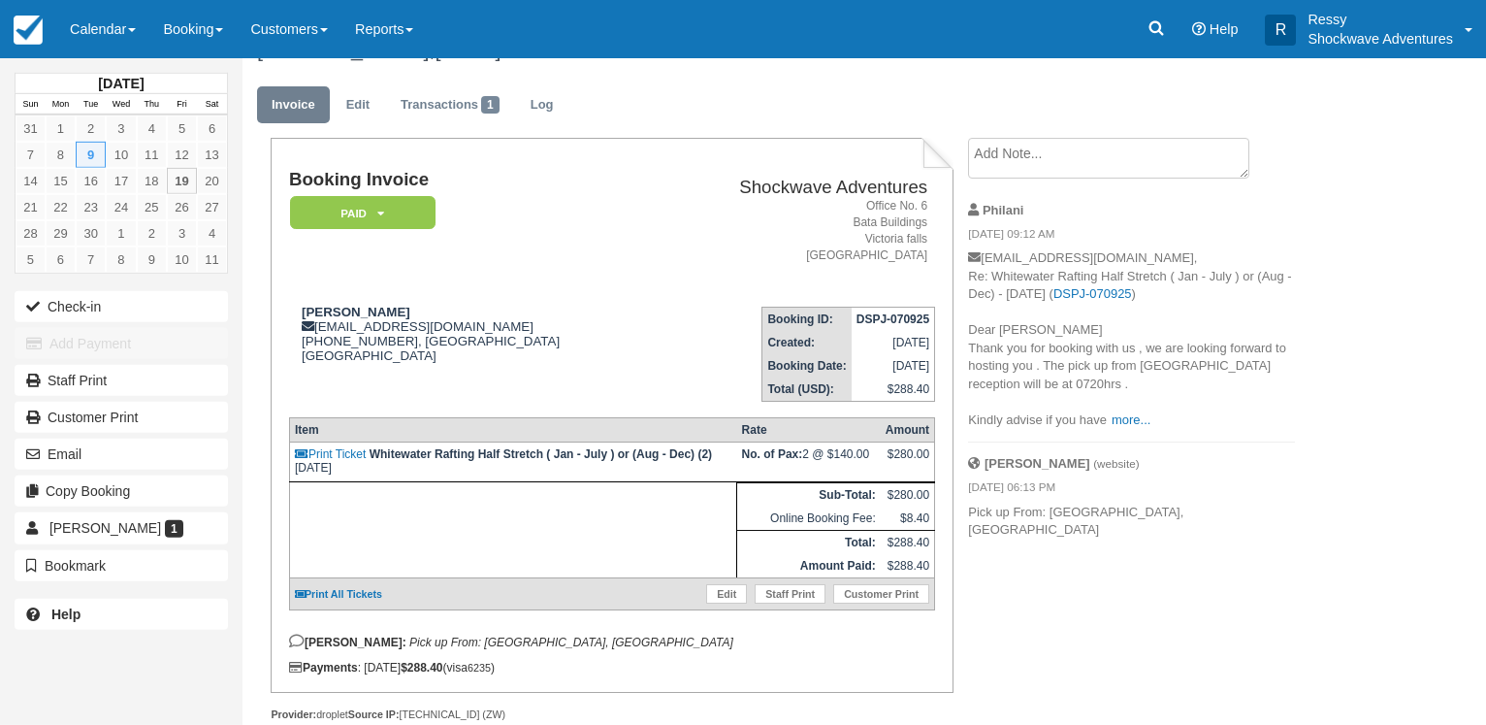
scroll to position [92, 0]
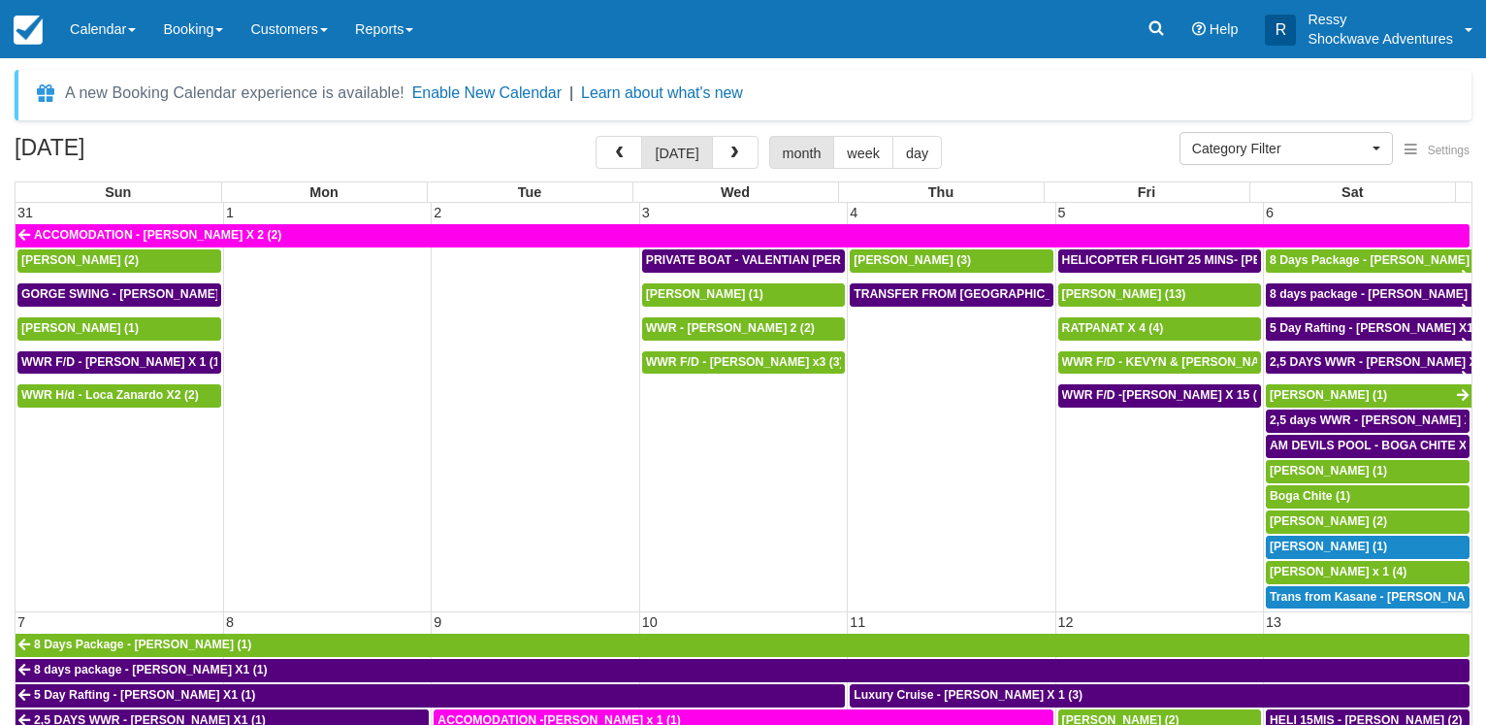
select select
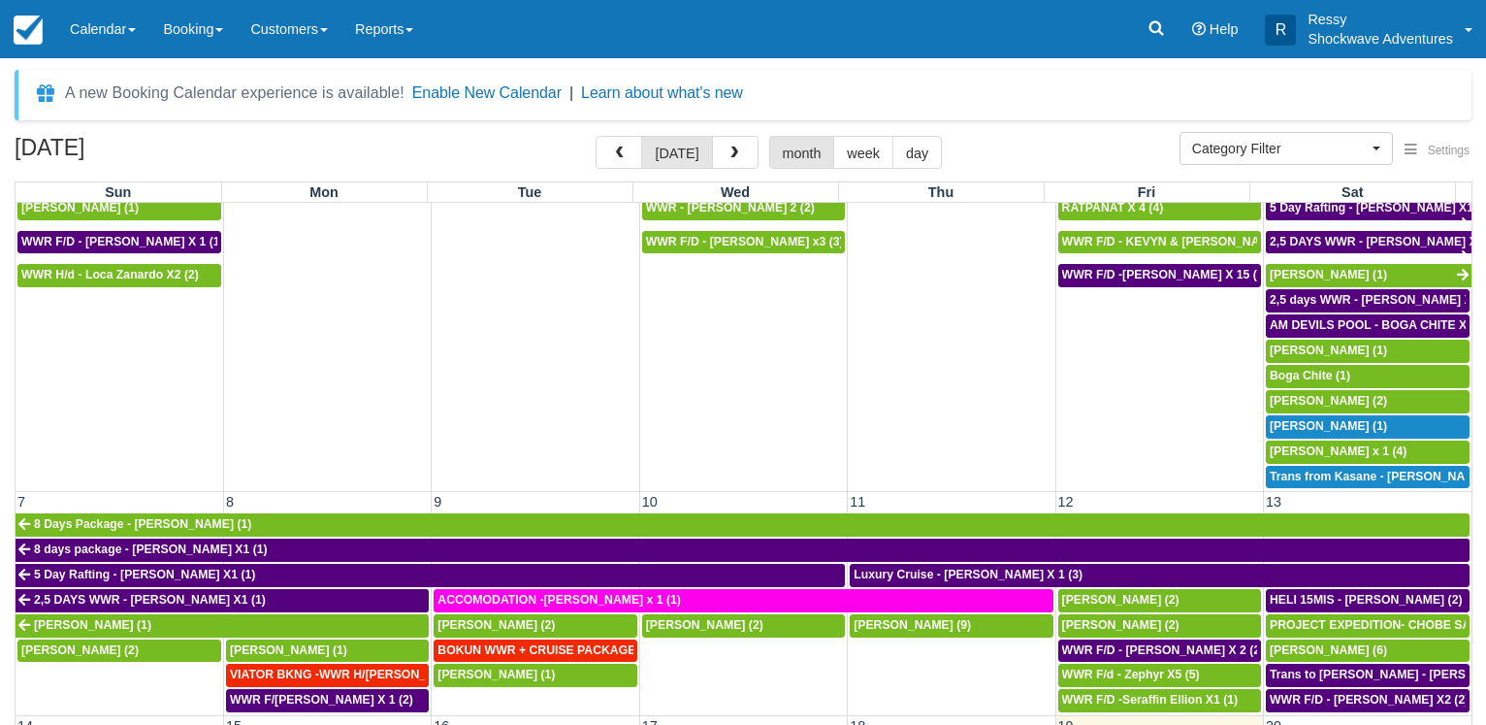
scroll to position [373, 0]
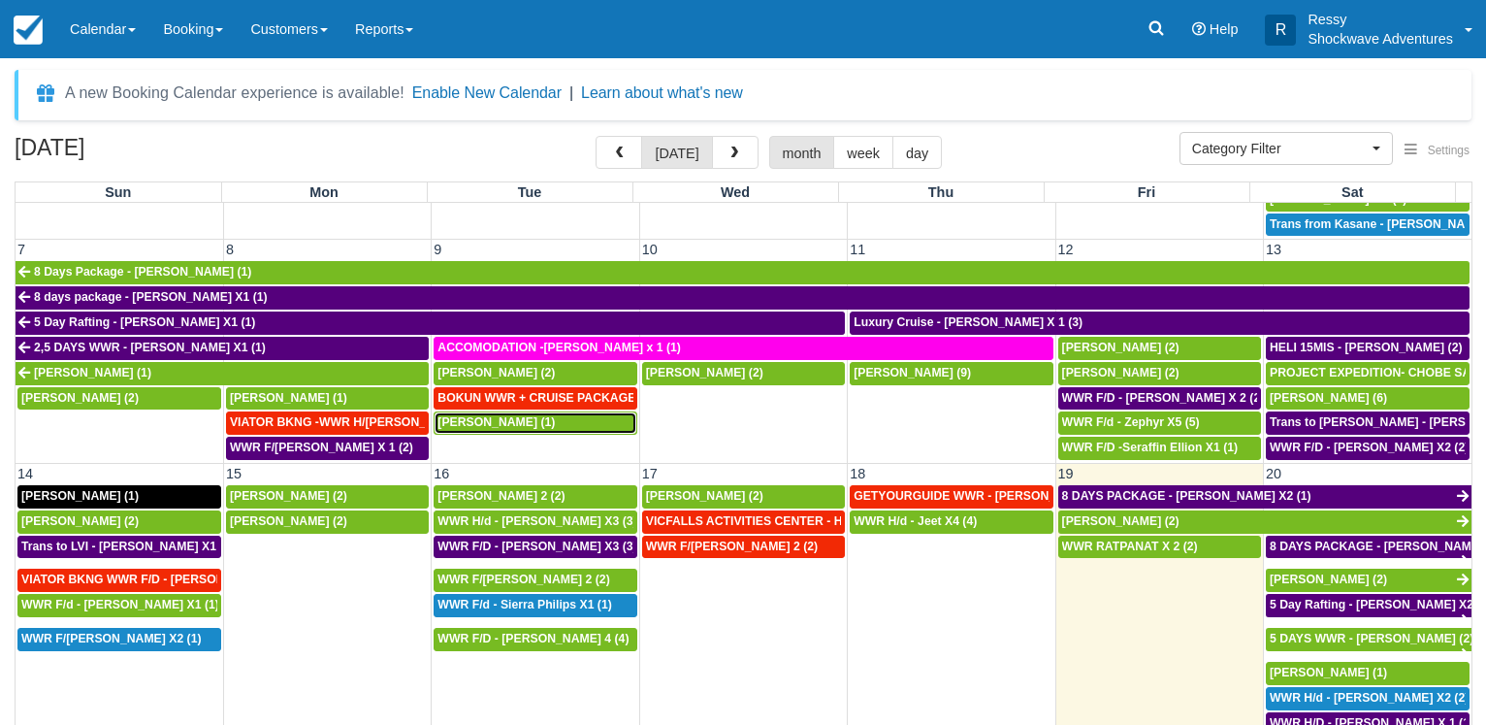
click at [485, 420] on span "Janet South (1)" at bounding box center [496, 422] width 117 height 14
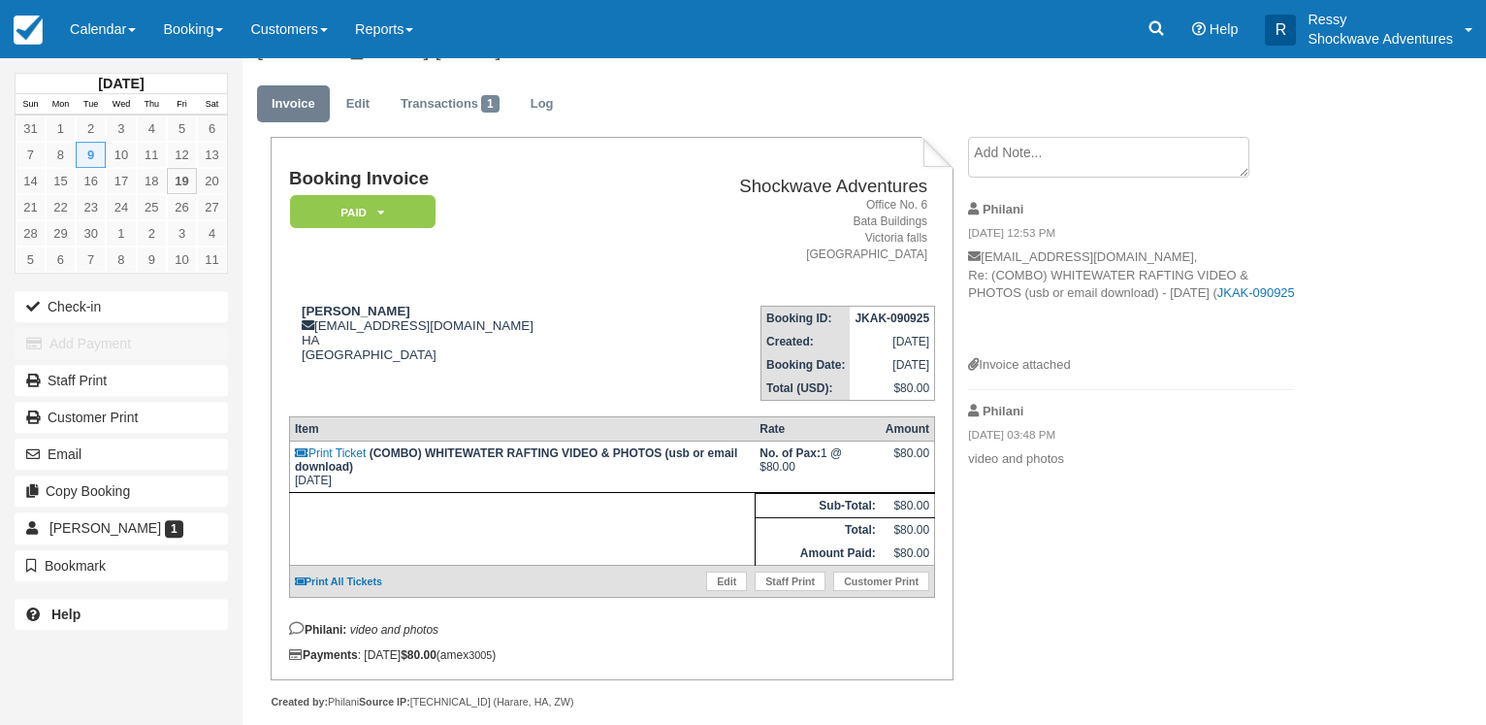
scroll to position [82, 0]
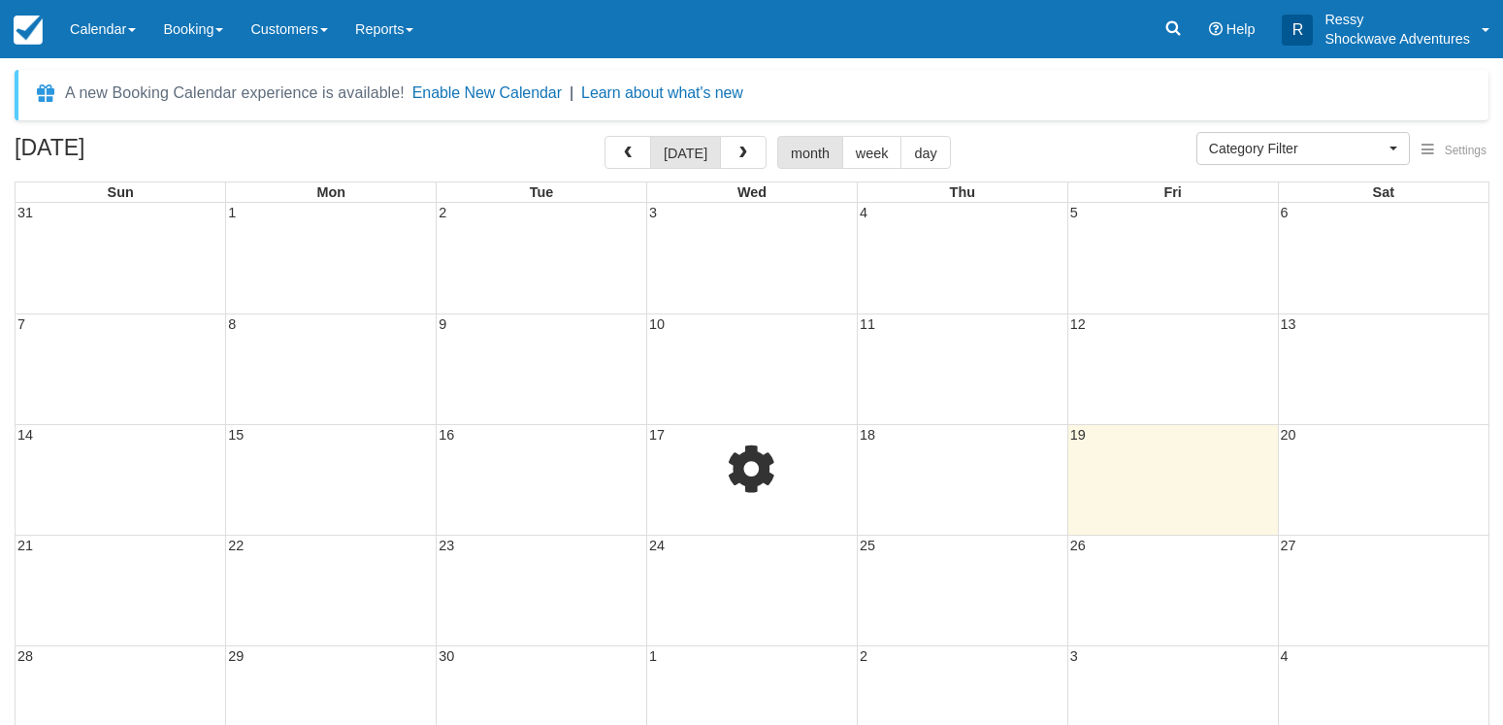
select select
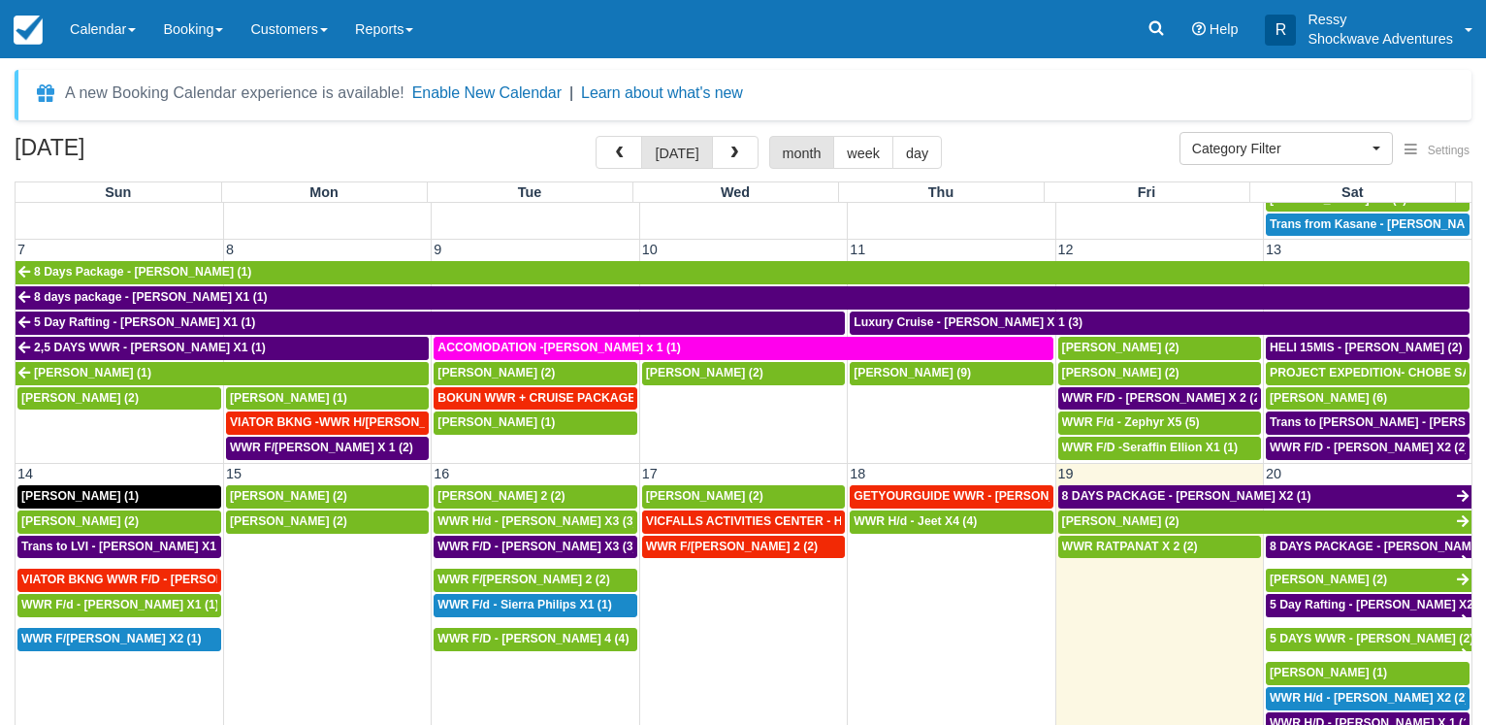
scroll to position [279, 0]
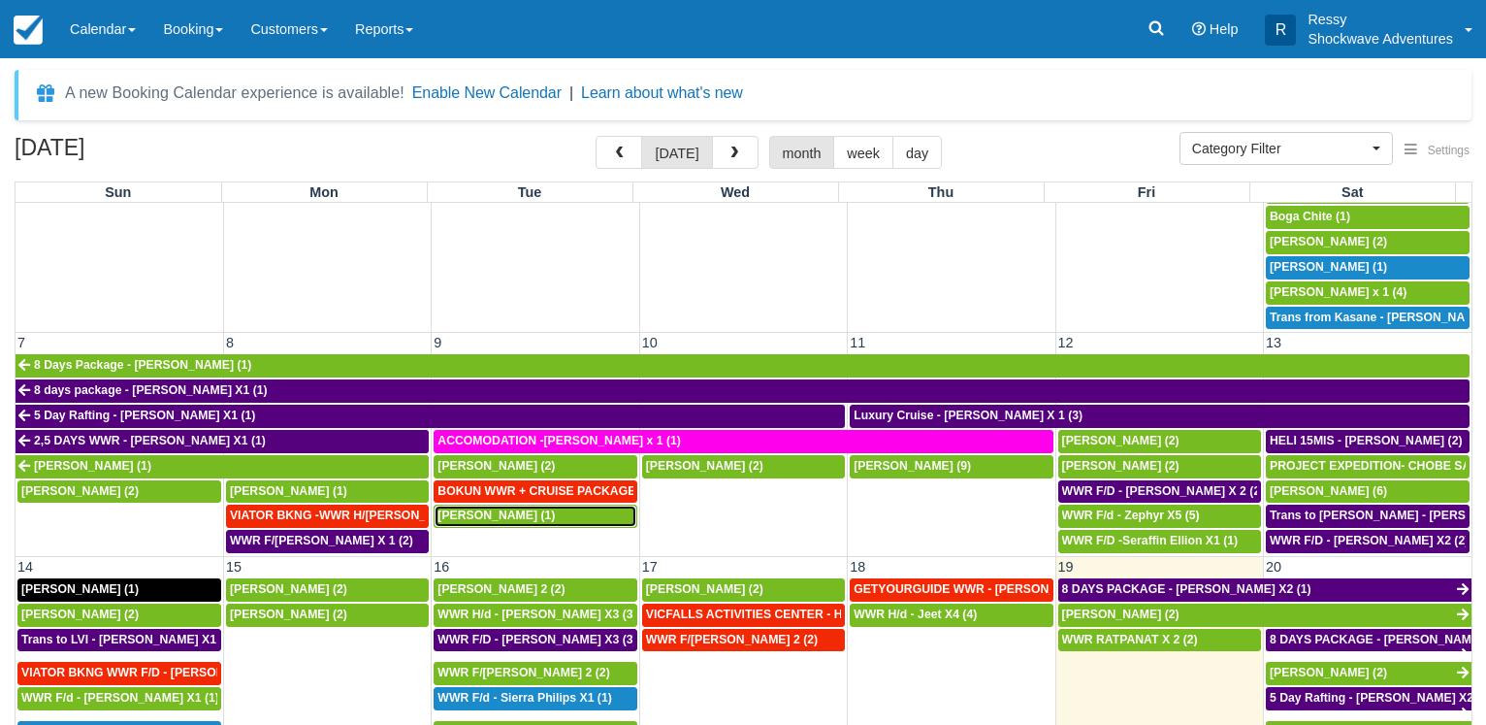
click at [496, 508] on span "Janet South (1)" at bounding box center [496, 515] width 117 height 14
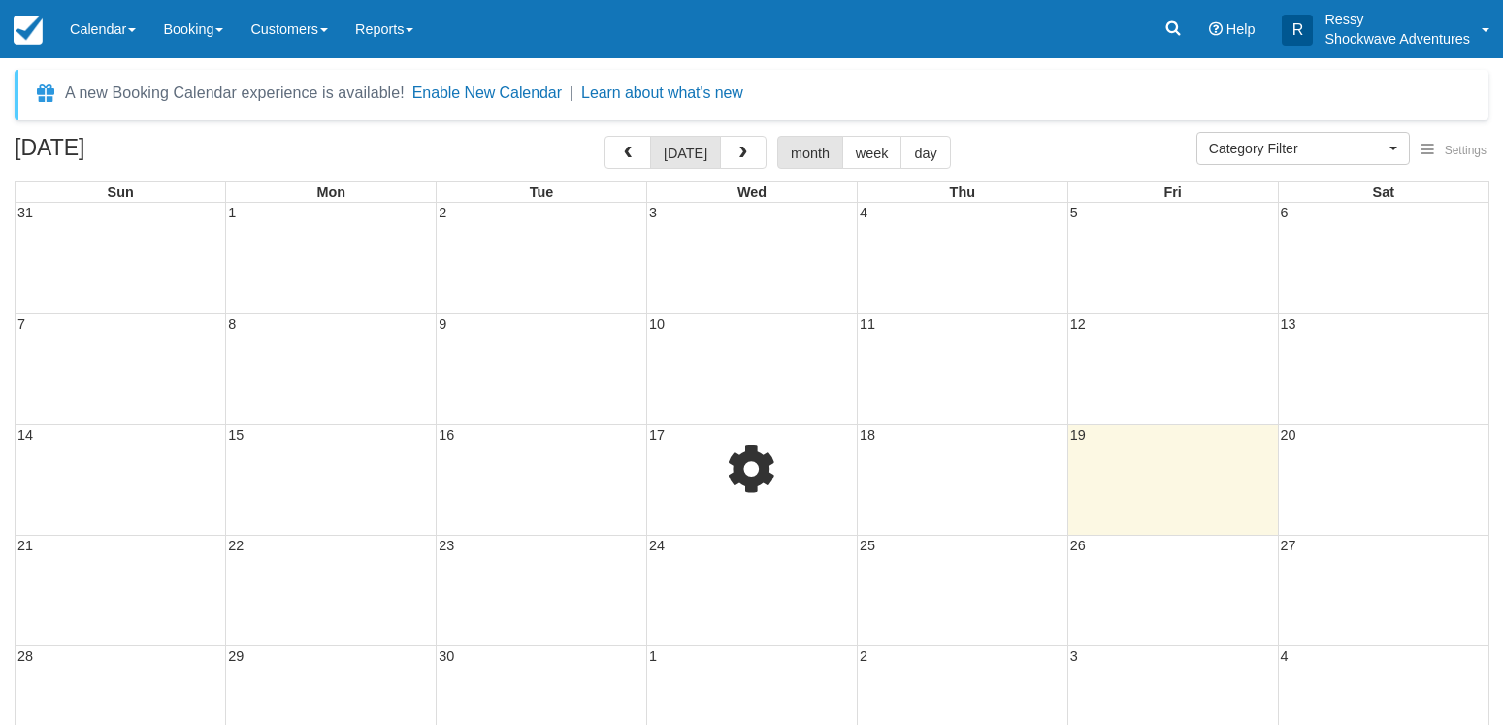
select select
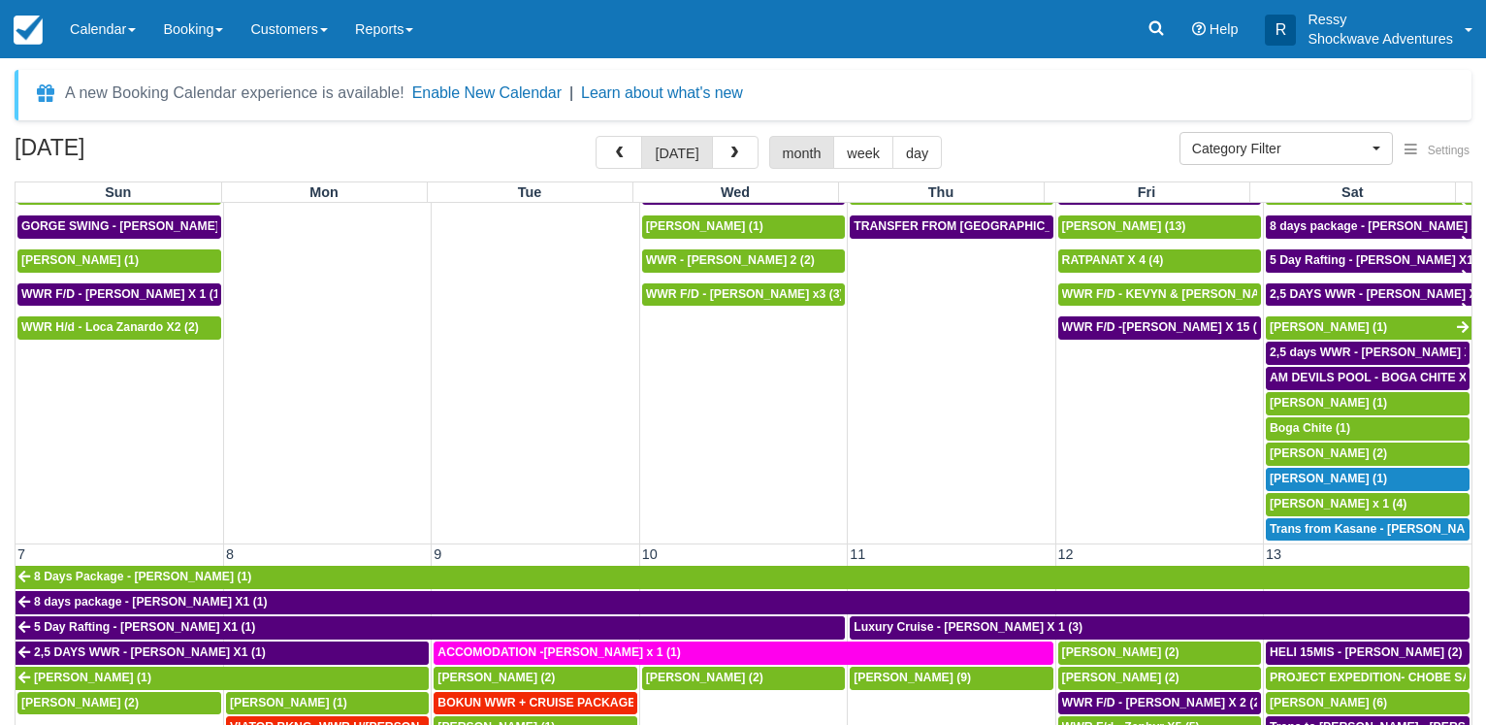
scroll to position [279, 0]
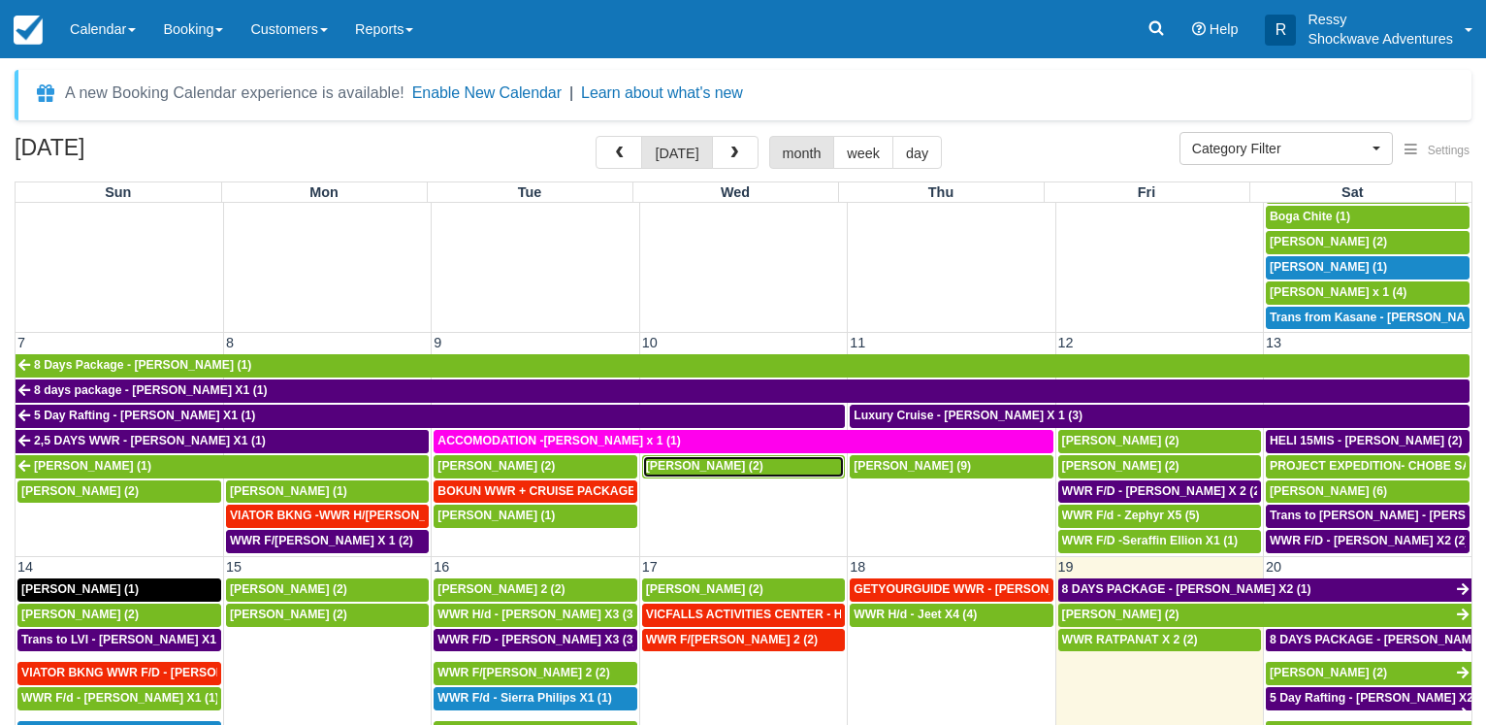
click at [730, 459] on span "[PERSON_NAME] (2)" at bounding box center [704, 466] width 117 height 14
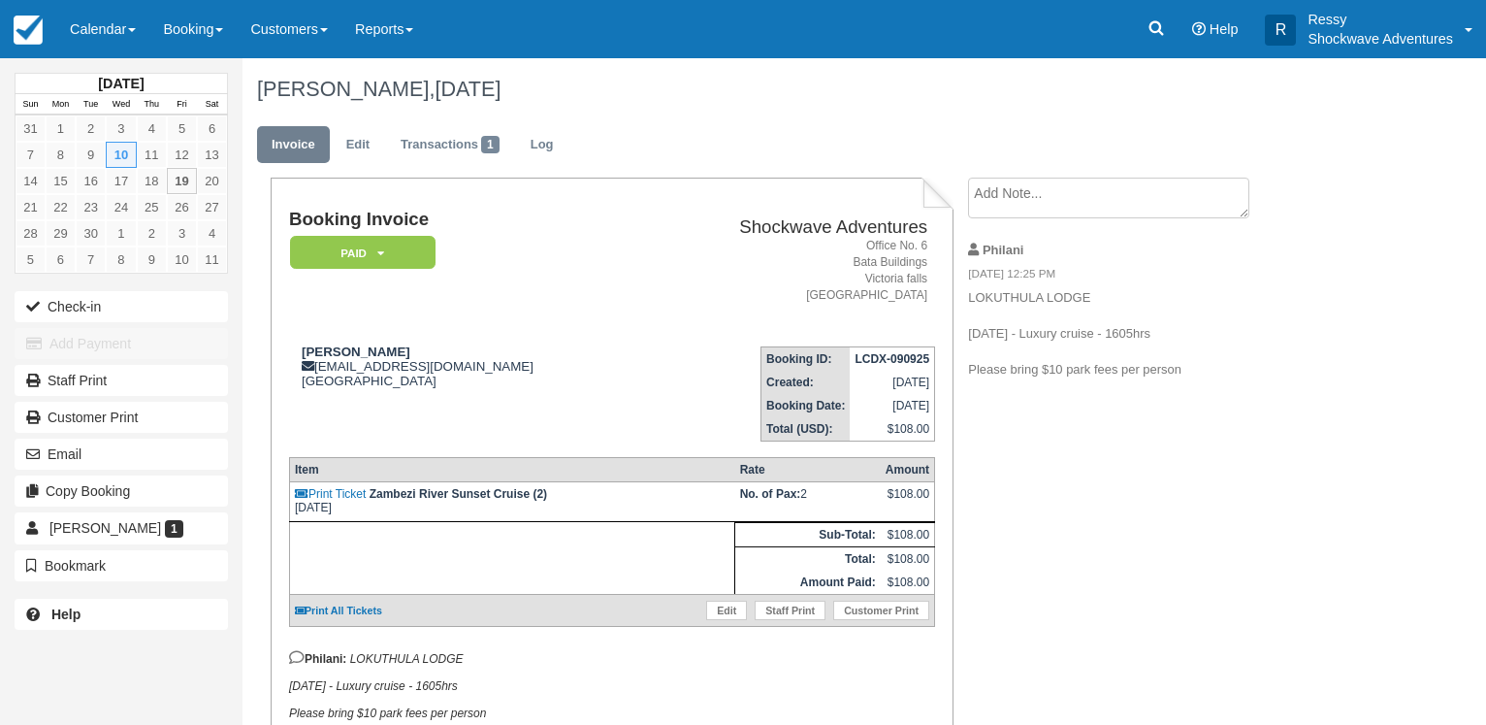
scroll to position [126, 0]
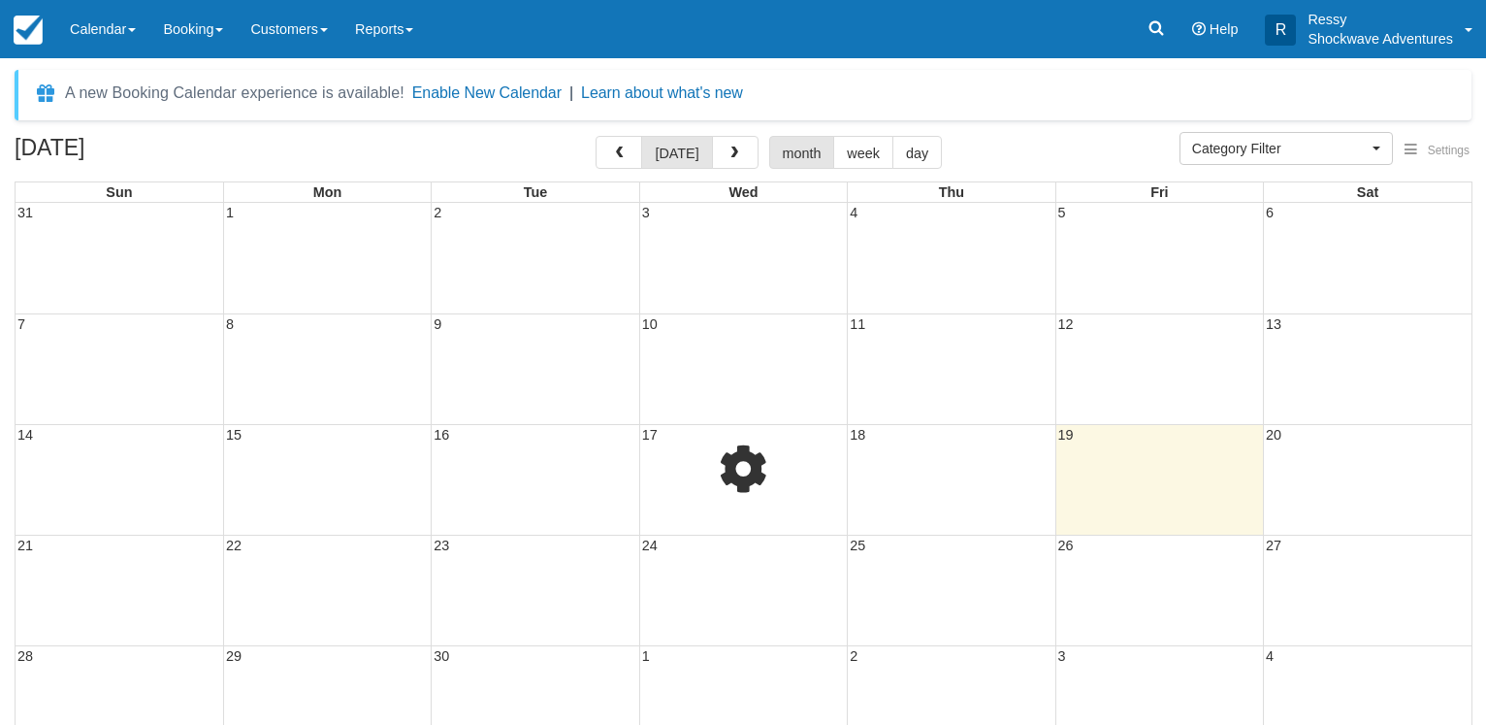
select select
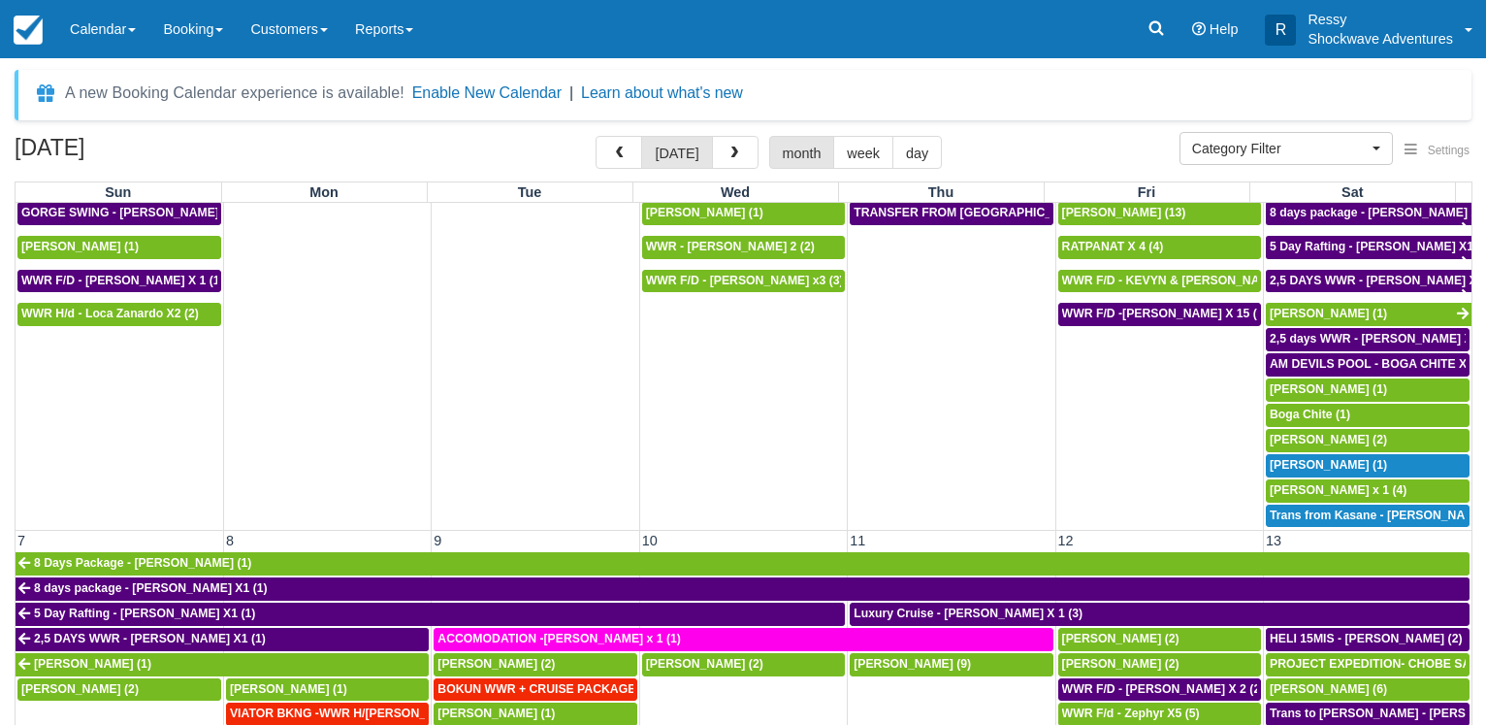
scroll to position [279, 0]
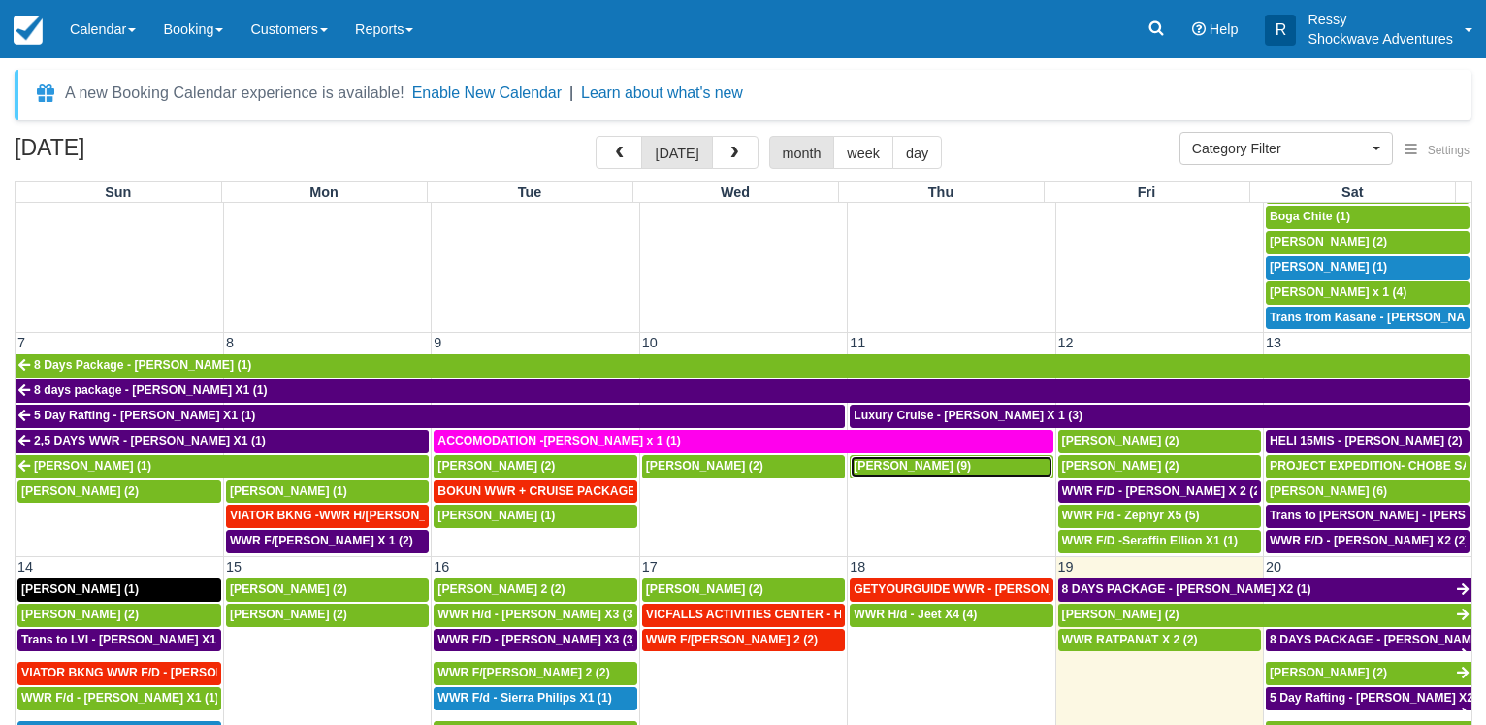
click at [879, 459] on span "[PERSON_NAME] (9)" at bounding box center [912, 466] width 117 height 14
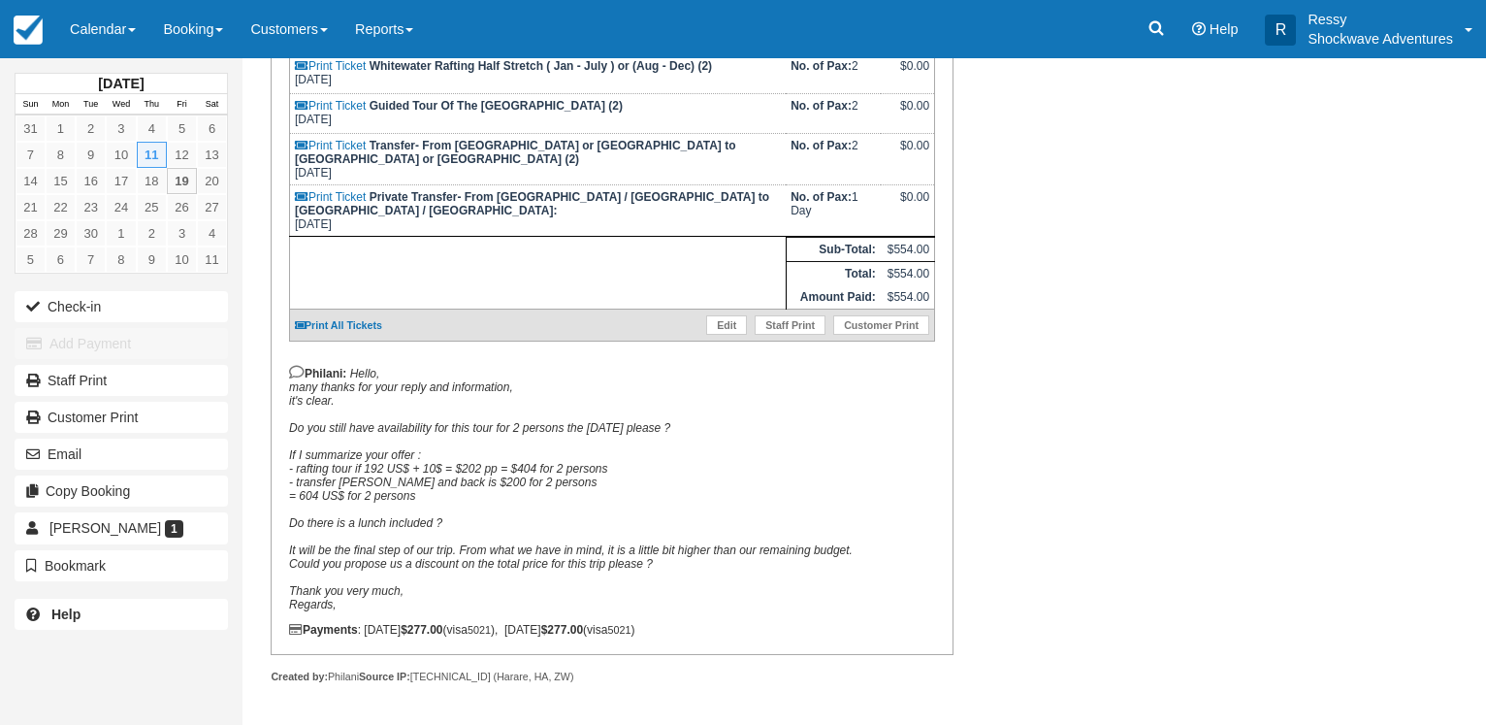
scroll to position [495, 0]
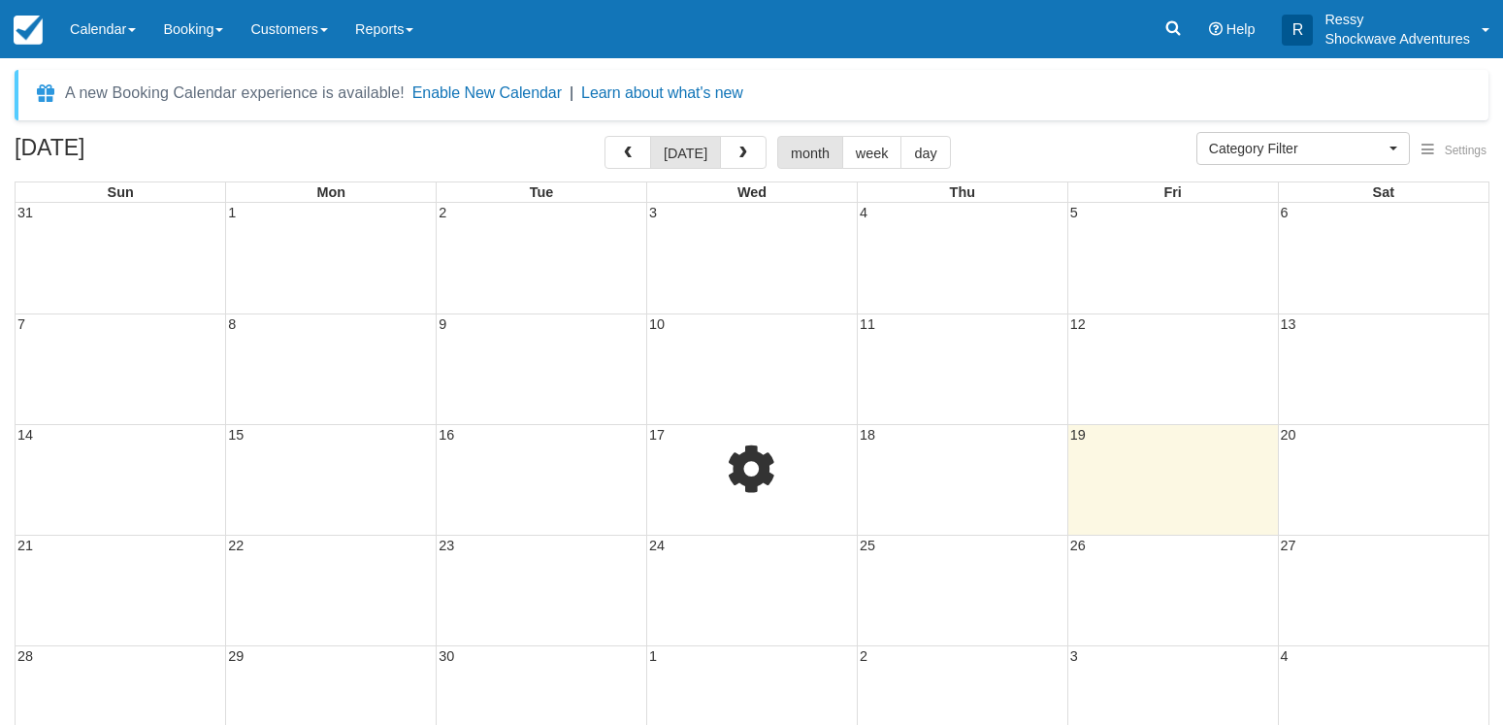
select select
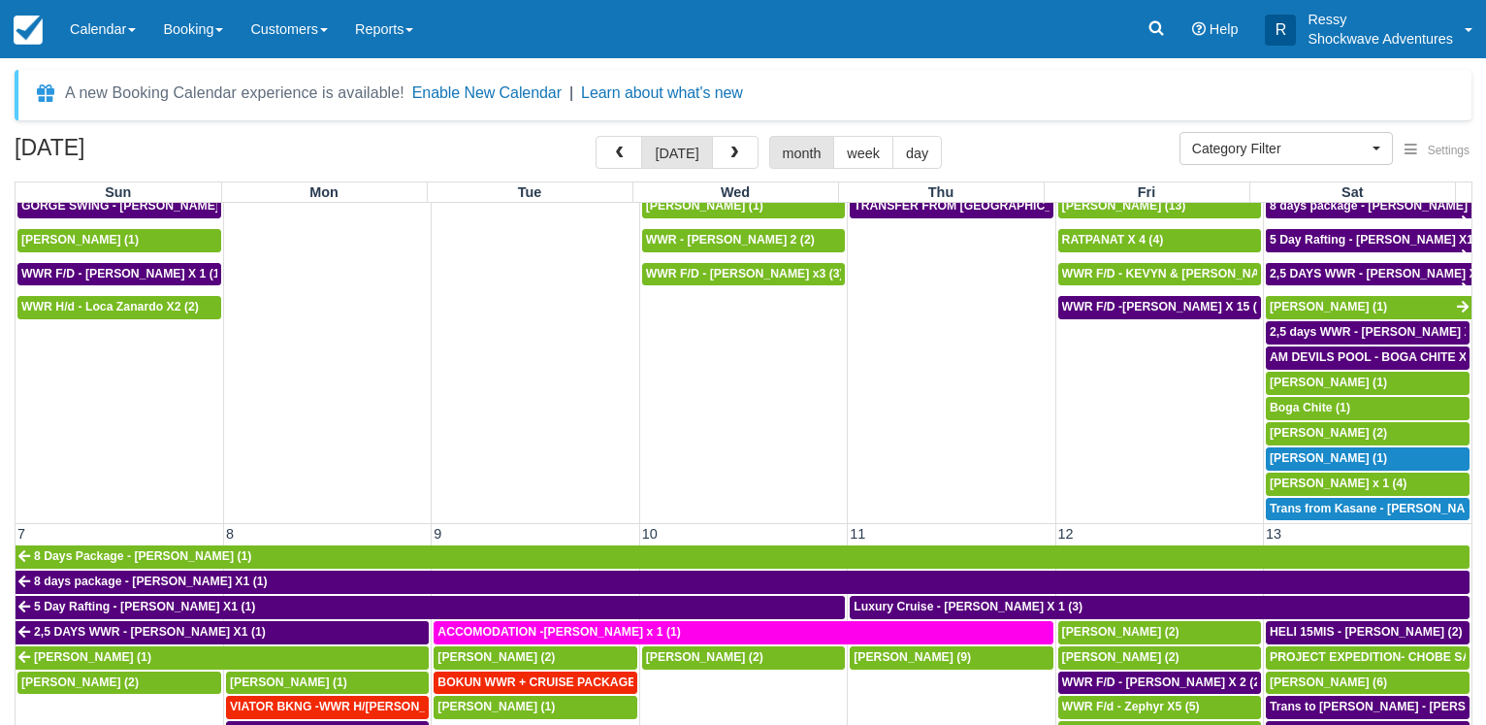
scroll to position [279, 0]
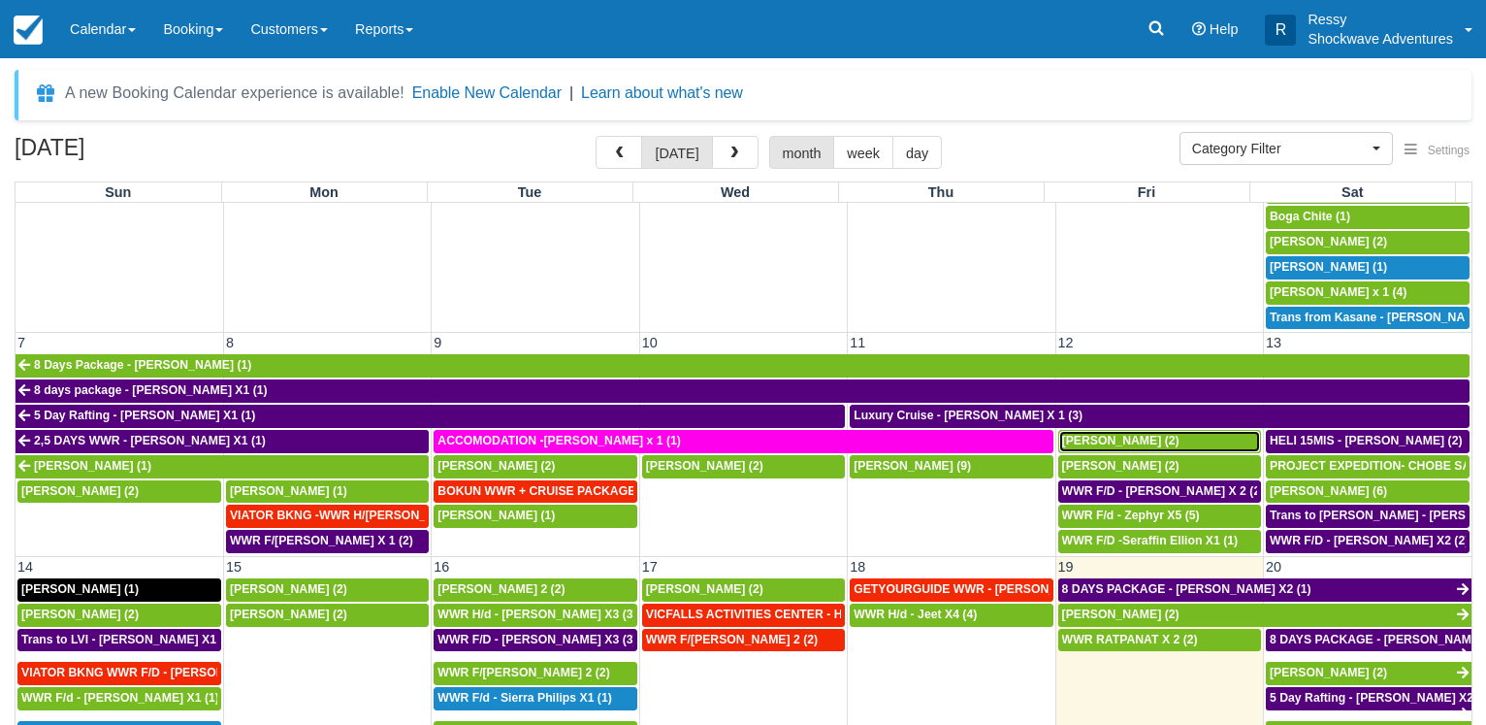
click at [1130, 434] on span "[PERSON_NAME] (2)" at bounding box center [1120, 441] width 117 height 14
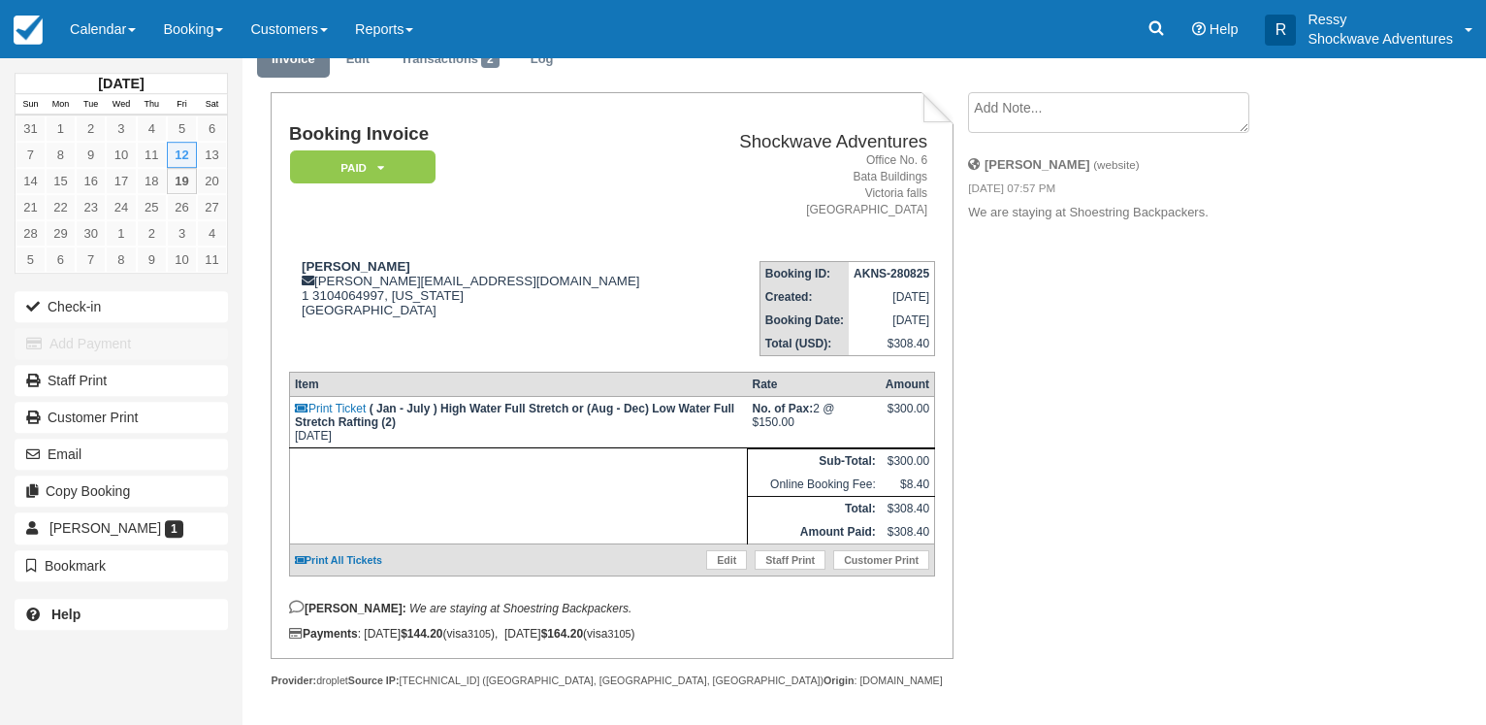
scroll to position [107, 0]
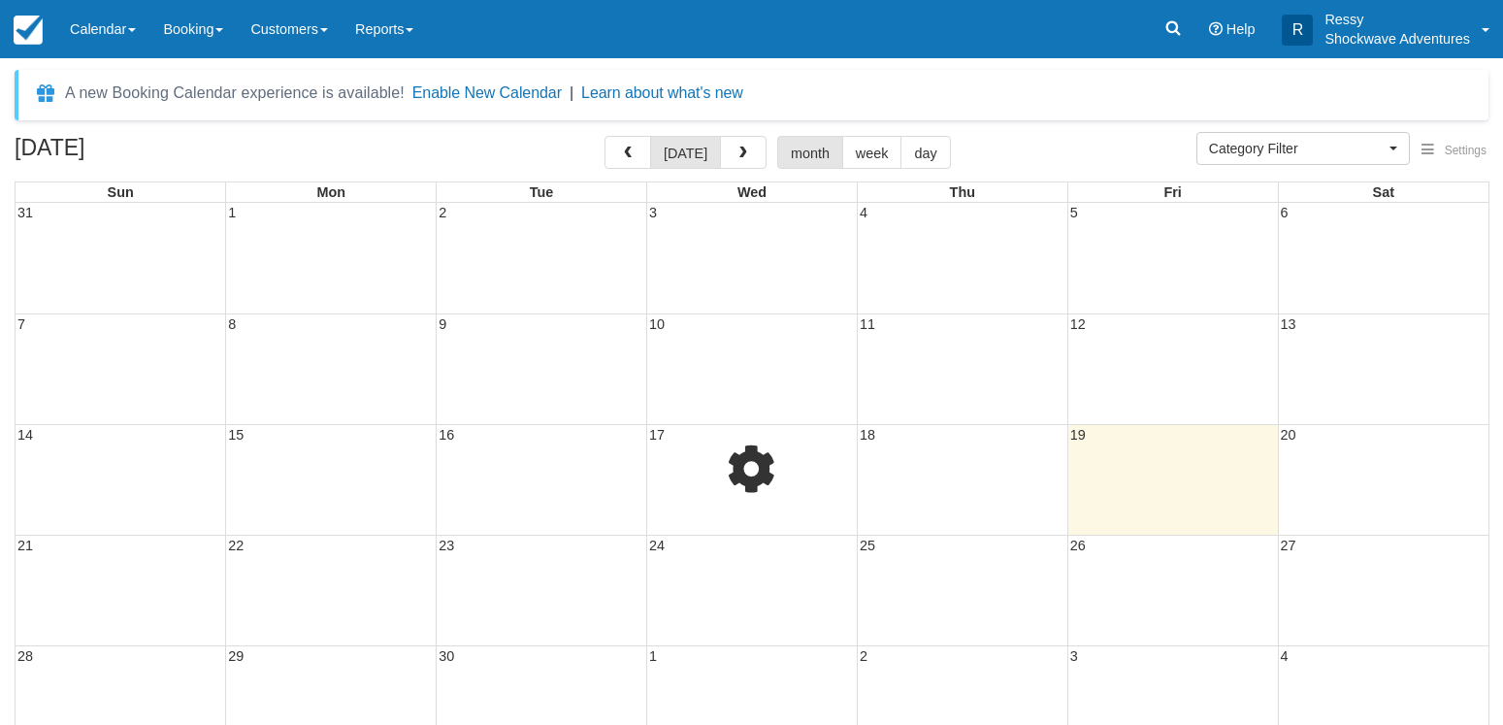
select select
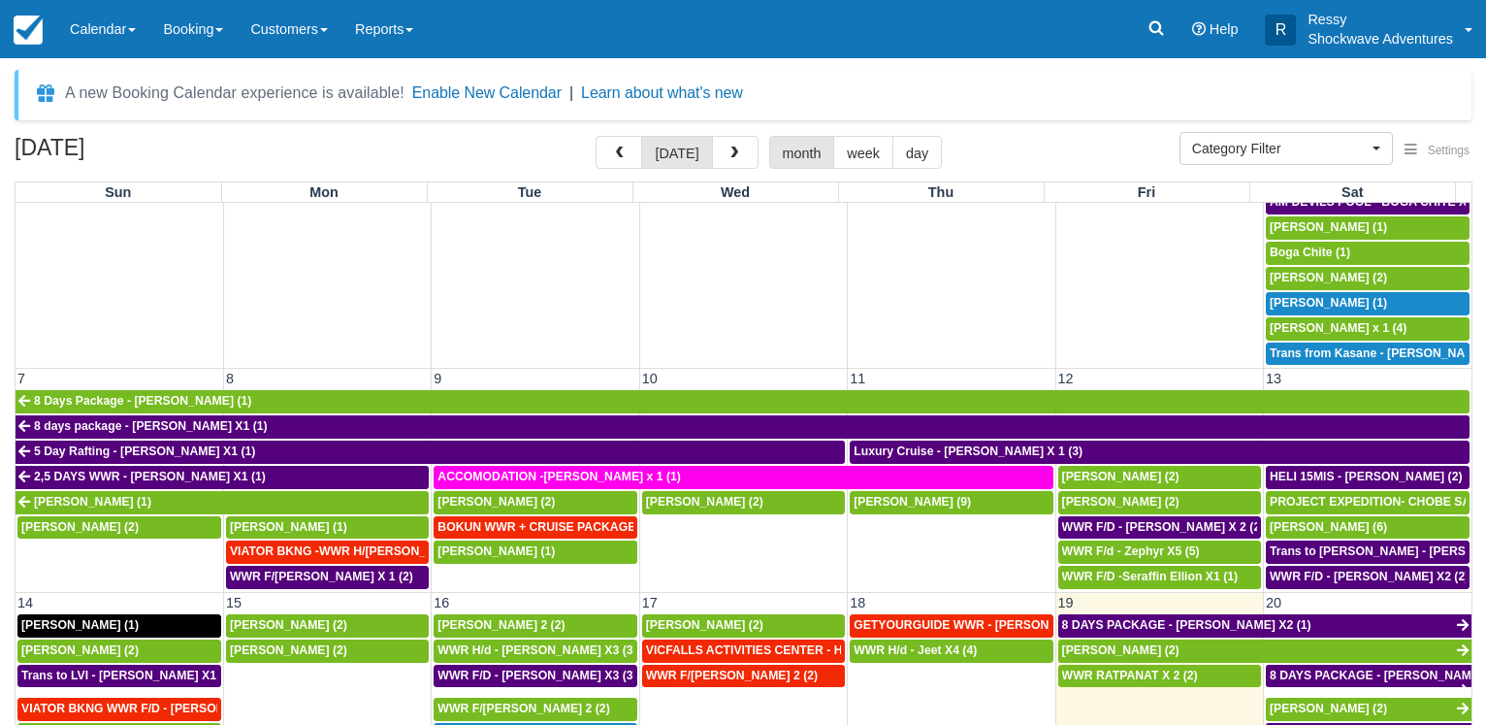
scroll to position [279, 0]
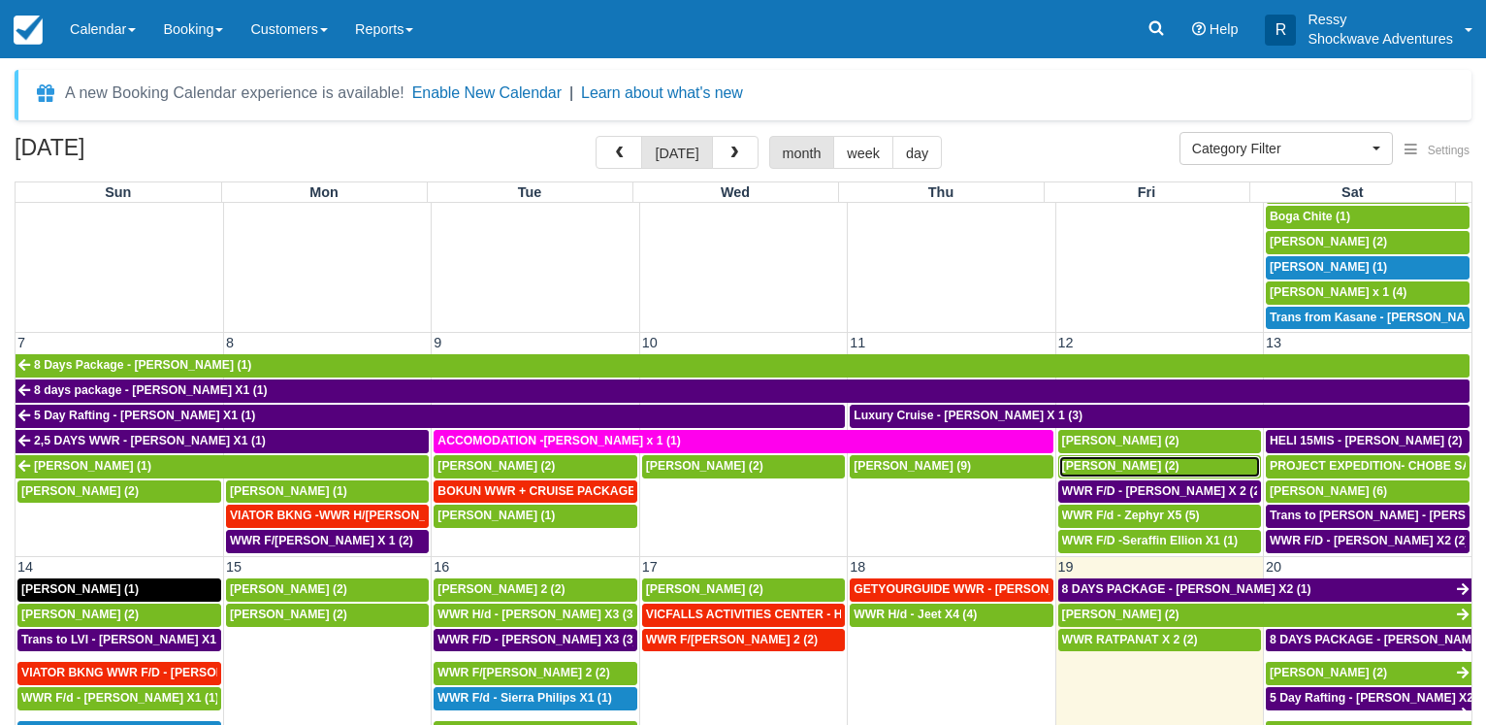
click at [1123, 459] on span "Kevin Doria (2)" at bounding box center [1120, 466] width 117 height 14
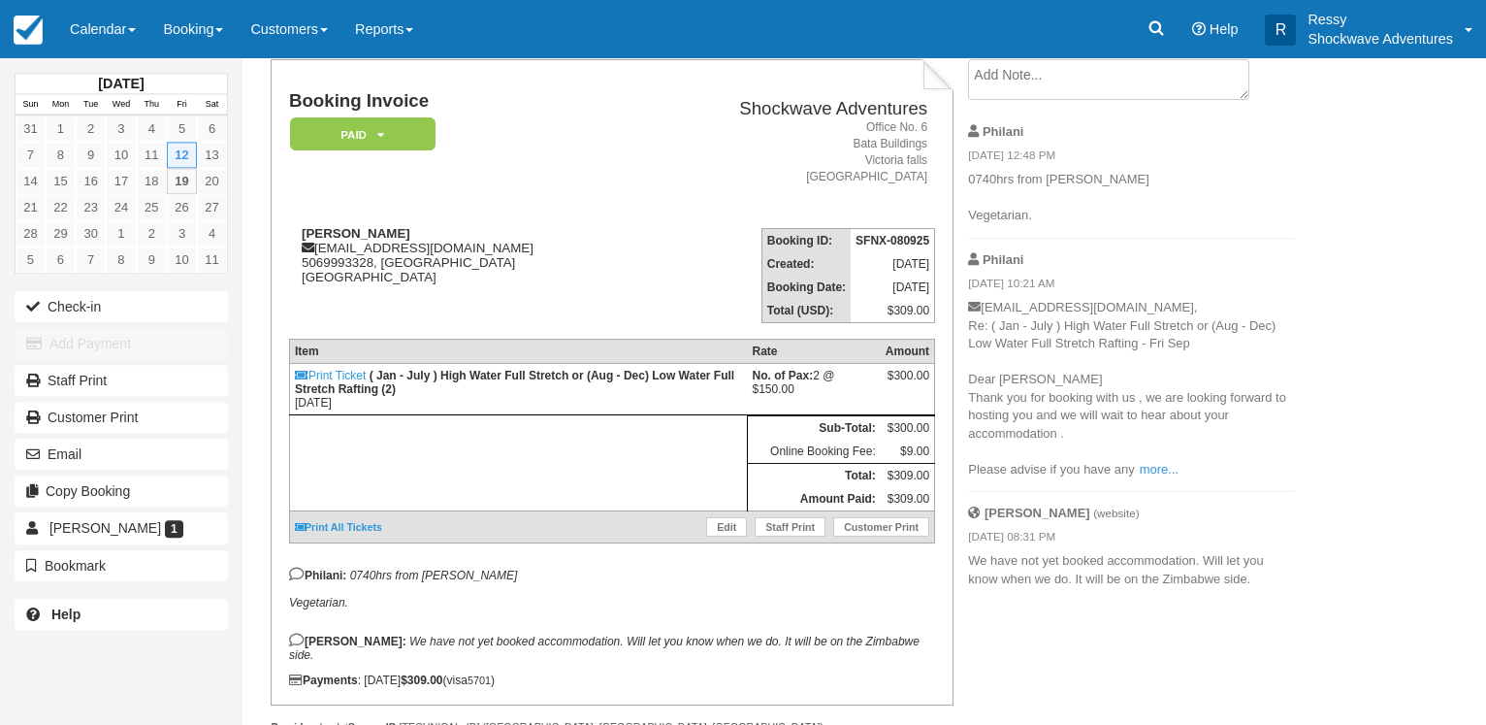
scroll to position [177, 0]
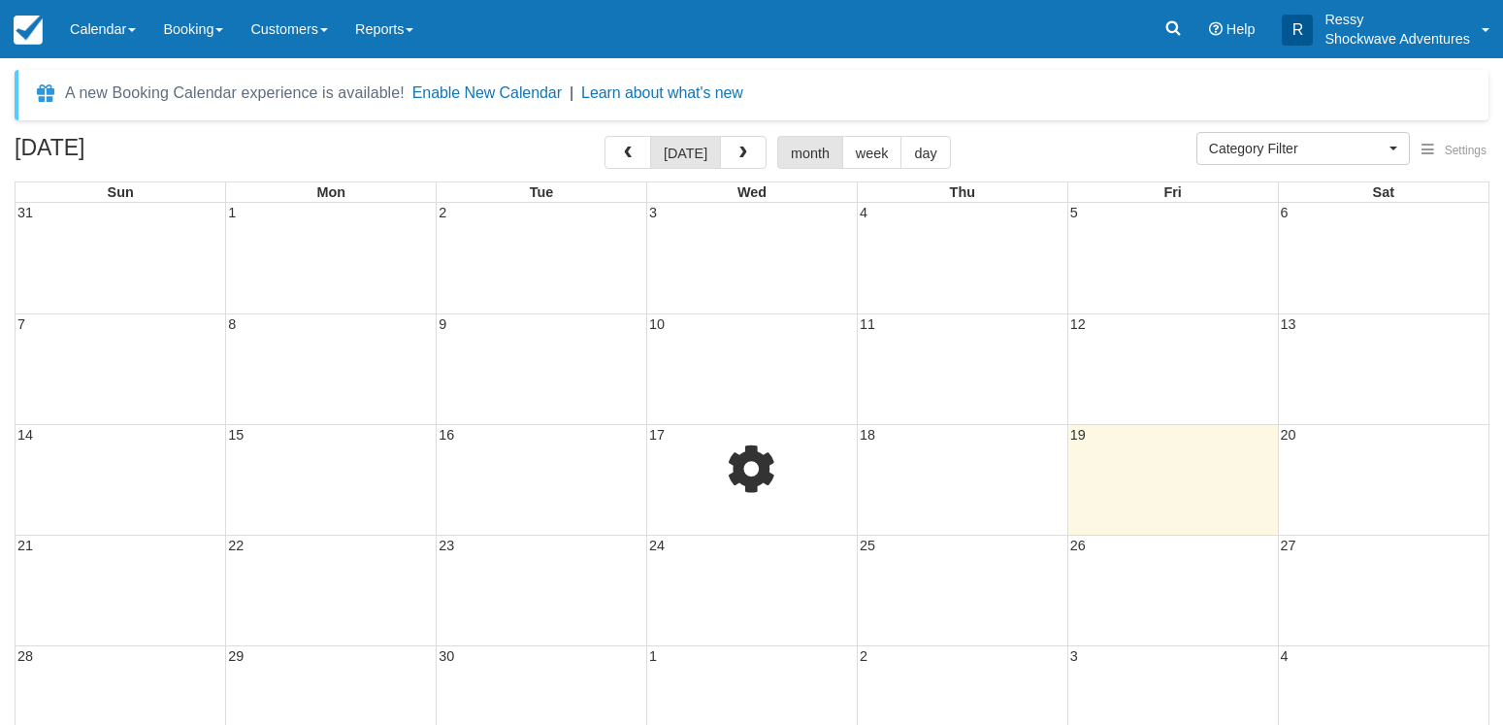
select select
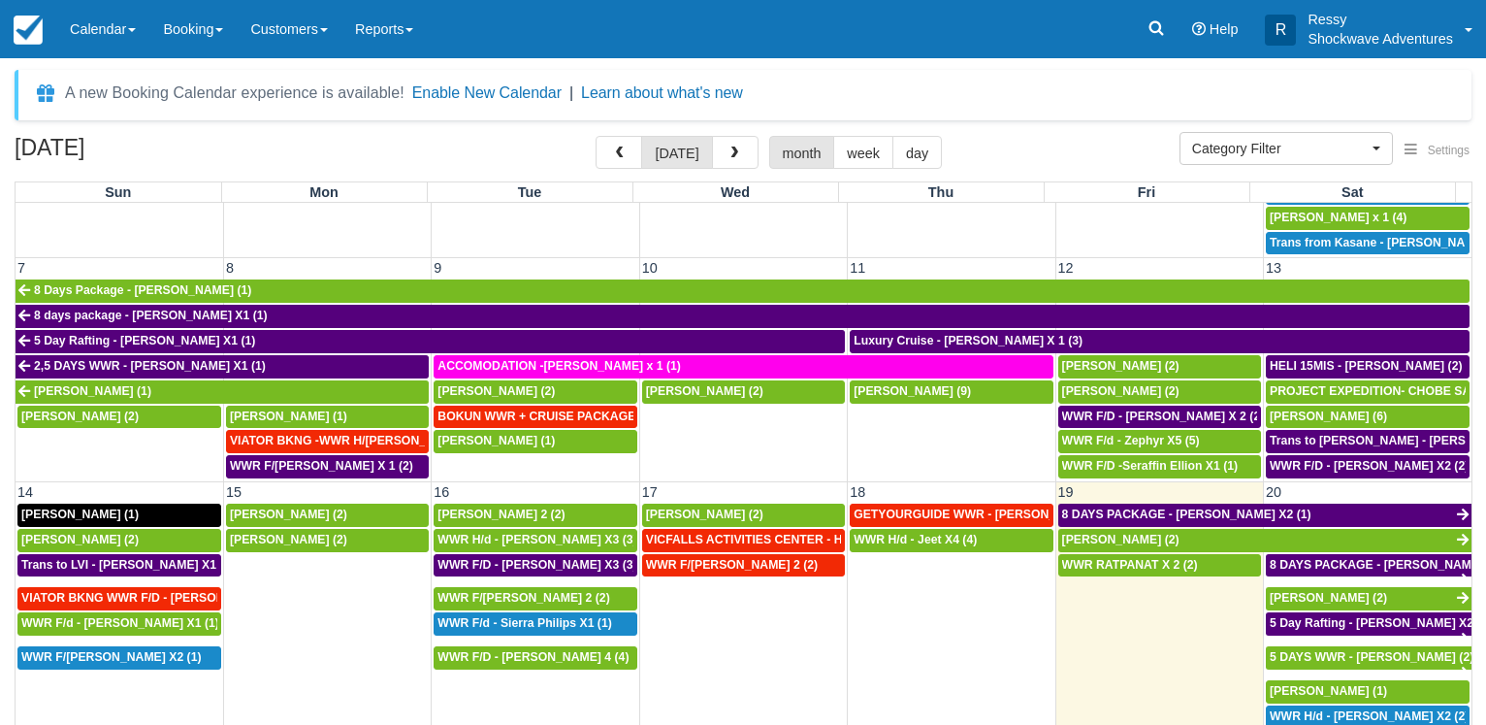
scroll to position [373, 0]
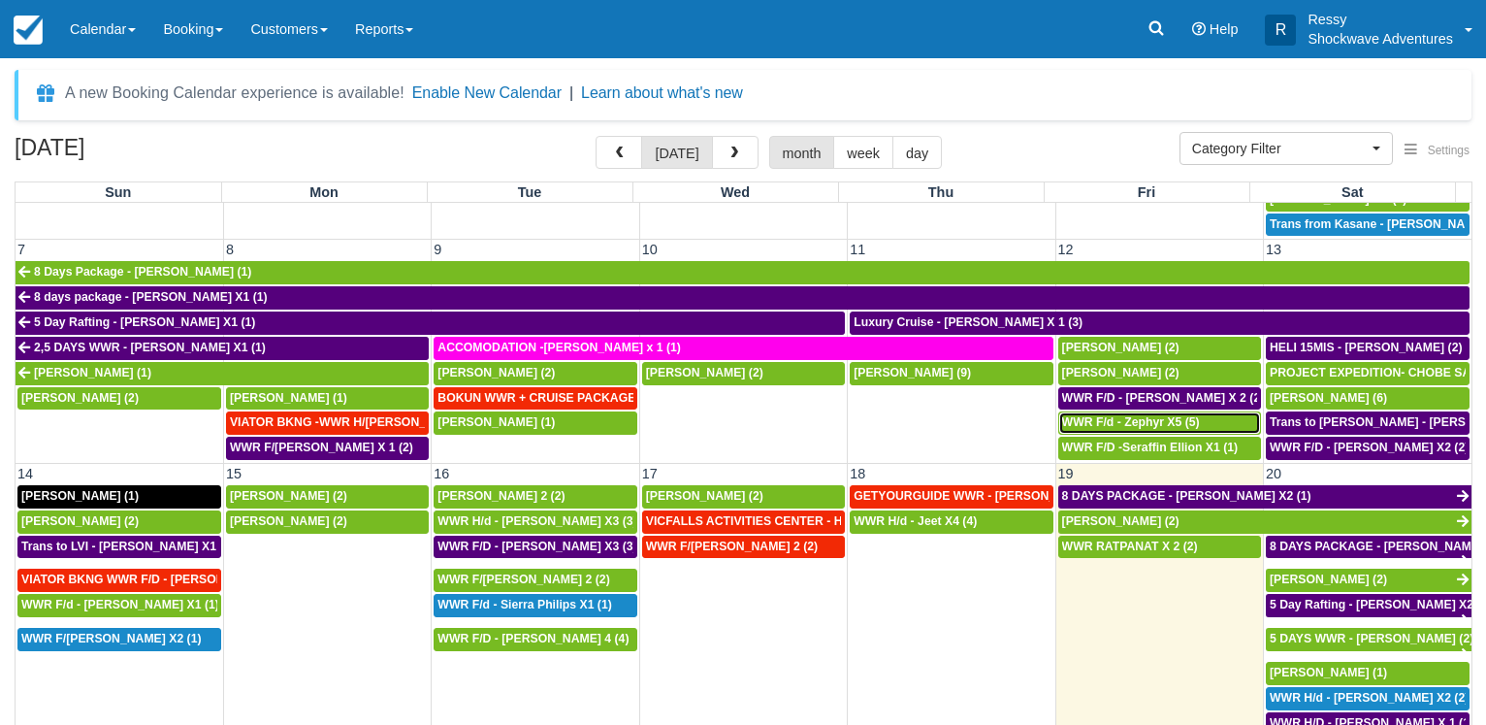
click at [1117, 415] on span "WWR F/d - Zephyr X5 (5)" at bounding box center [1131, 422] width 138 height 14
